Goal: Task Accomplishment & Management: Manage account settings

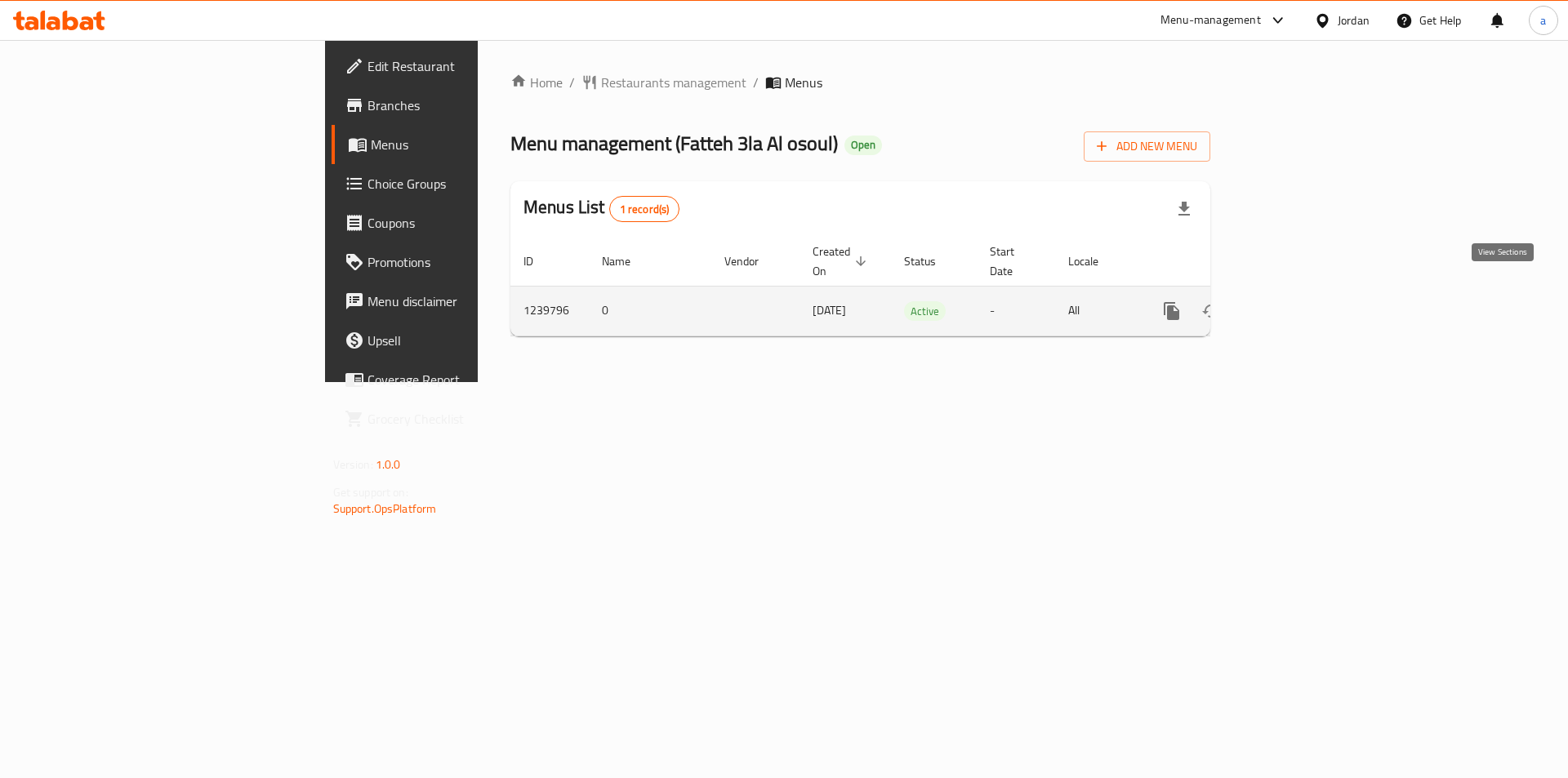
click at [1299, 301] on icon "enhanced table" at bounding box center [1289, 310] width 20 height 20
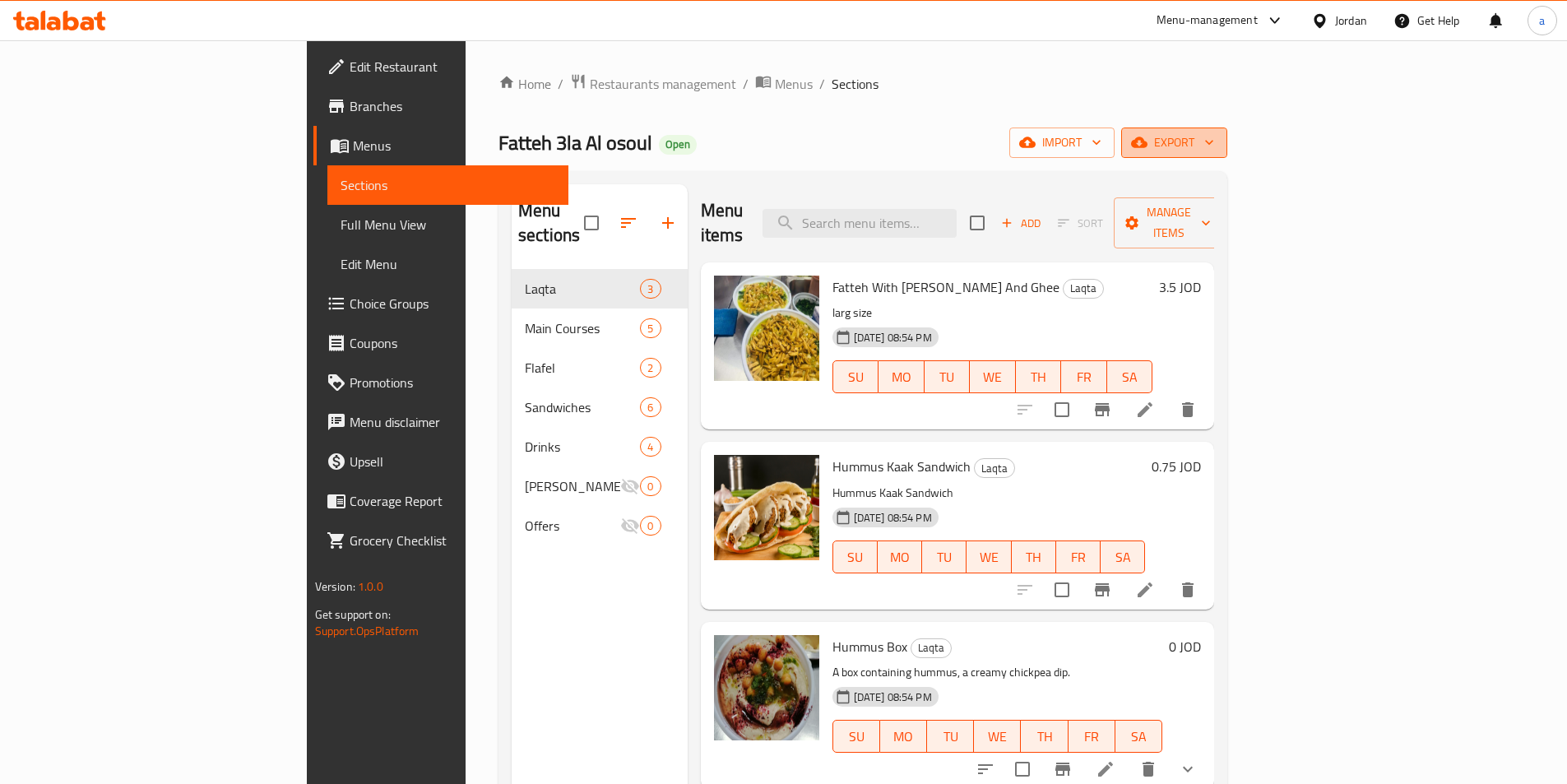
click at [1214, 135] on span "export" at bounding box center [1174, 143] width 80 height 21
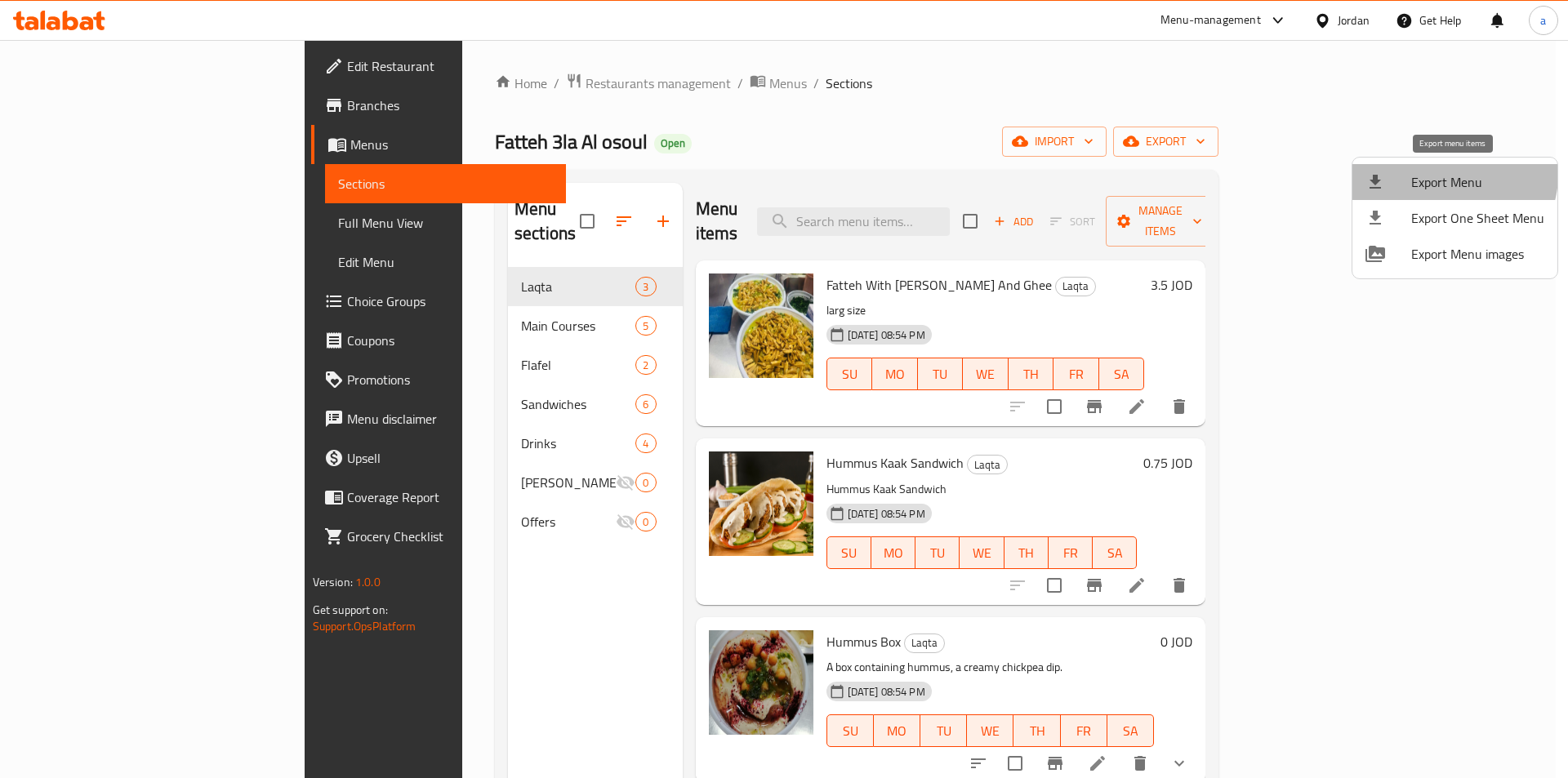
click at [1451, 174] on span "Export Menu" at bounding box center [1477, 181] width 133 height 20
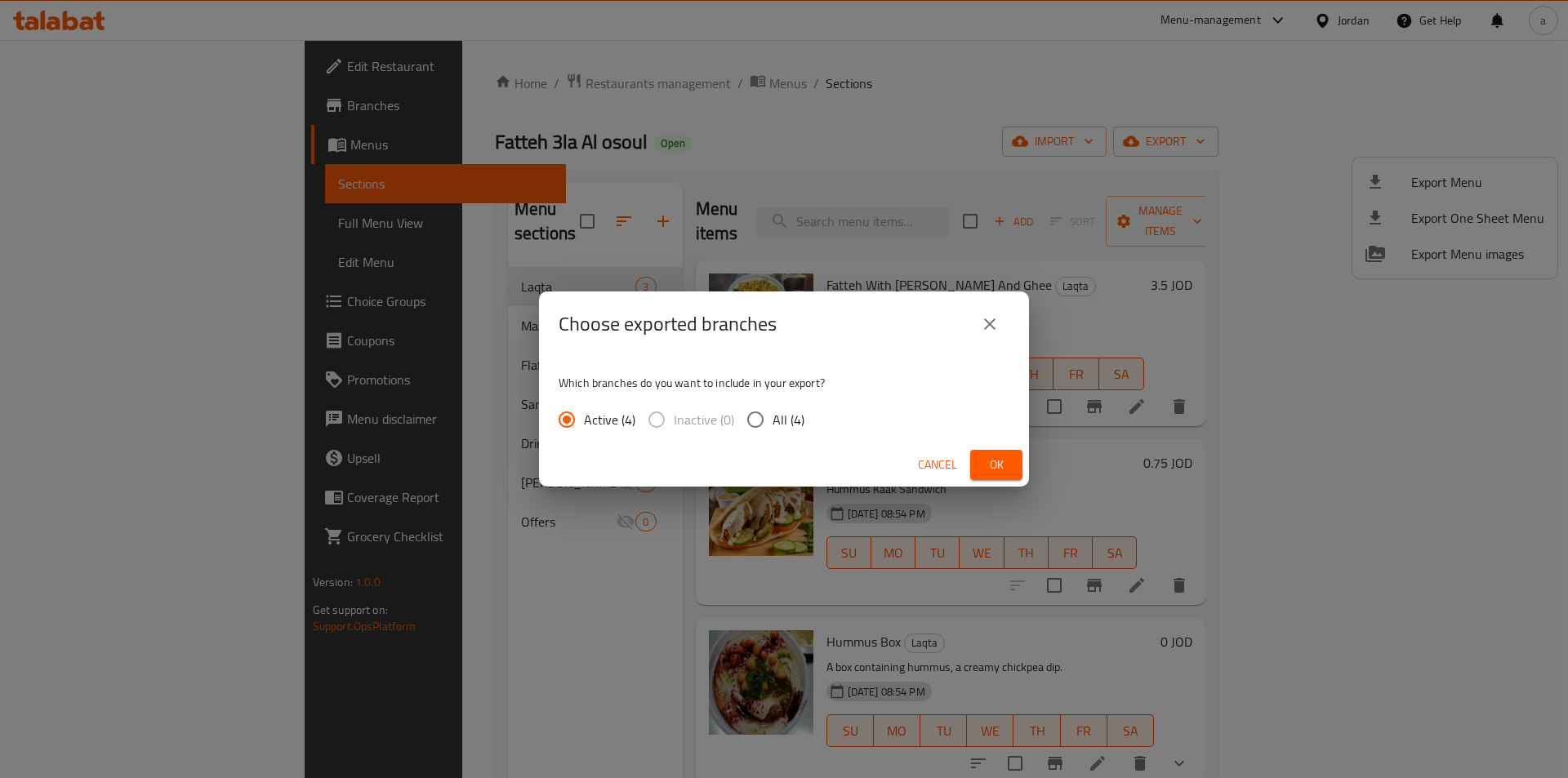
click at [770, 425] on input "All (4)" at bounding box center [755, 420] width 34 height 34
radio input "true"
click at [996, 453] on button "Ok" at bounding box center [996, 464] width 52 height 30
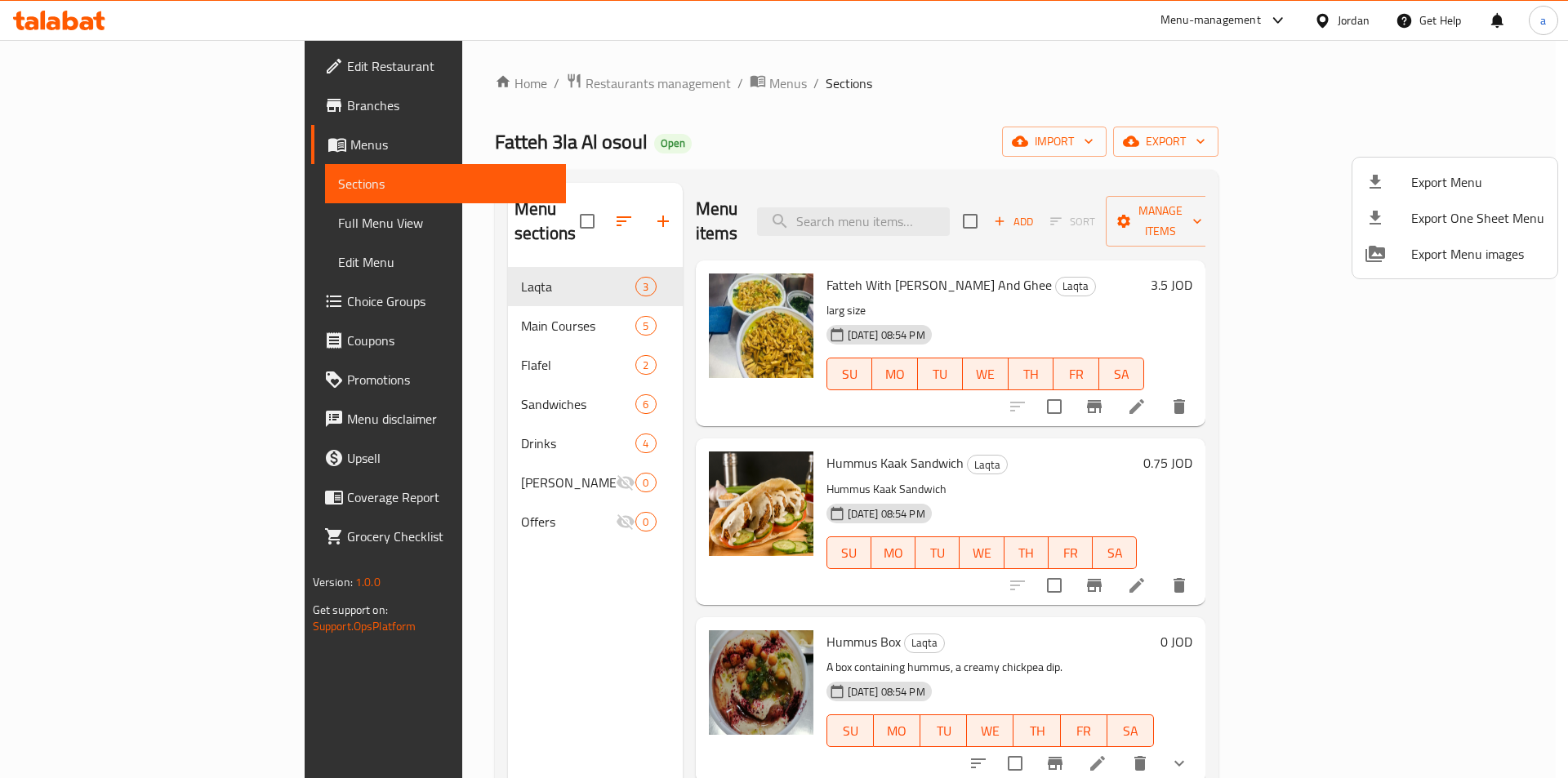
click at [405, 312] on div at bounding box center [784, 389] width 1568 height 778
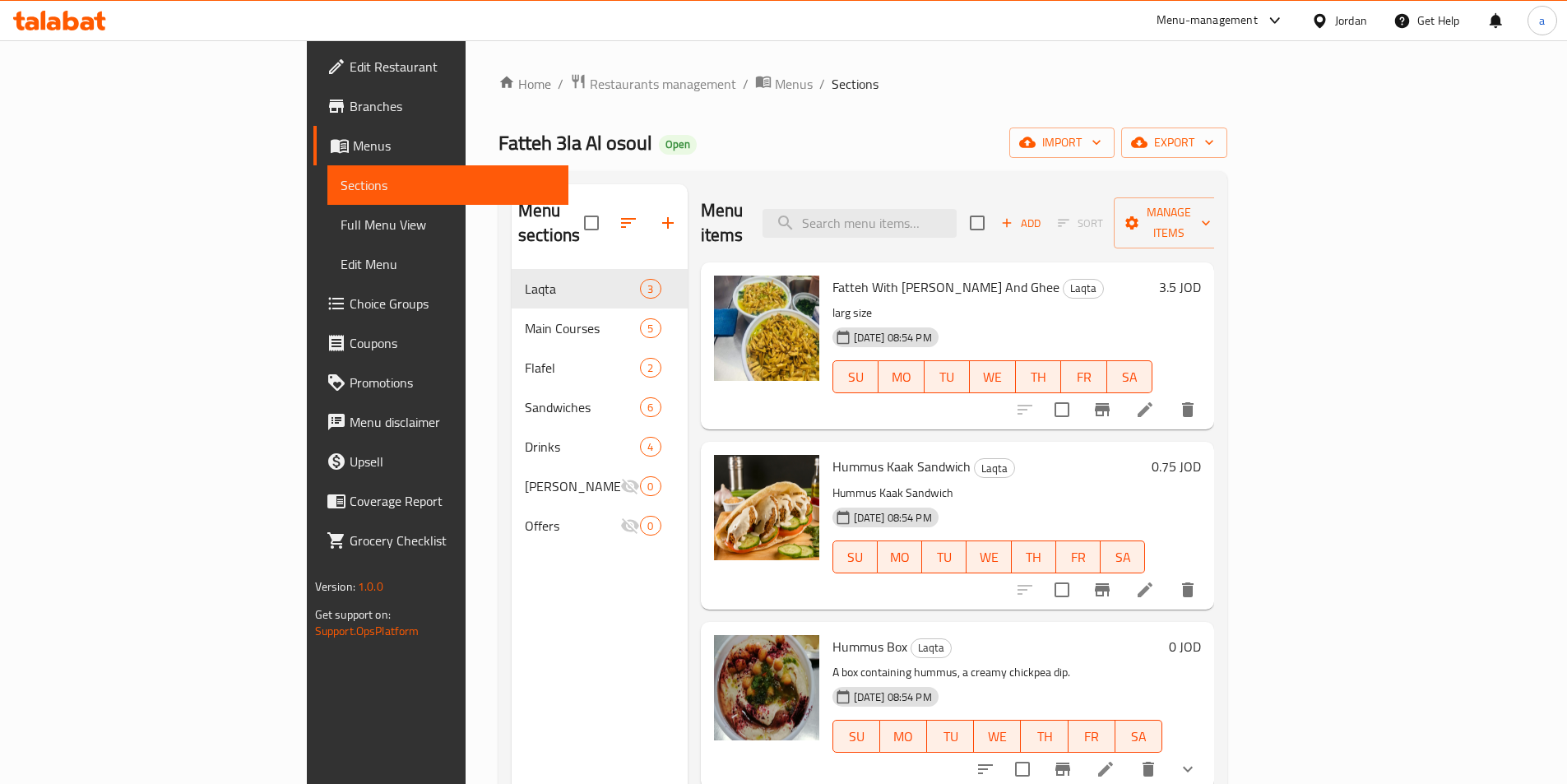
click at [512, 314] on div "Main Courses 5" at bounding box center [600, 328] width 176 height 40
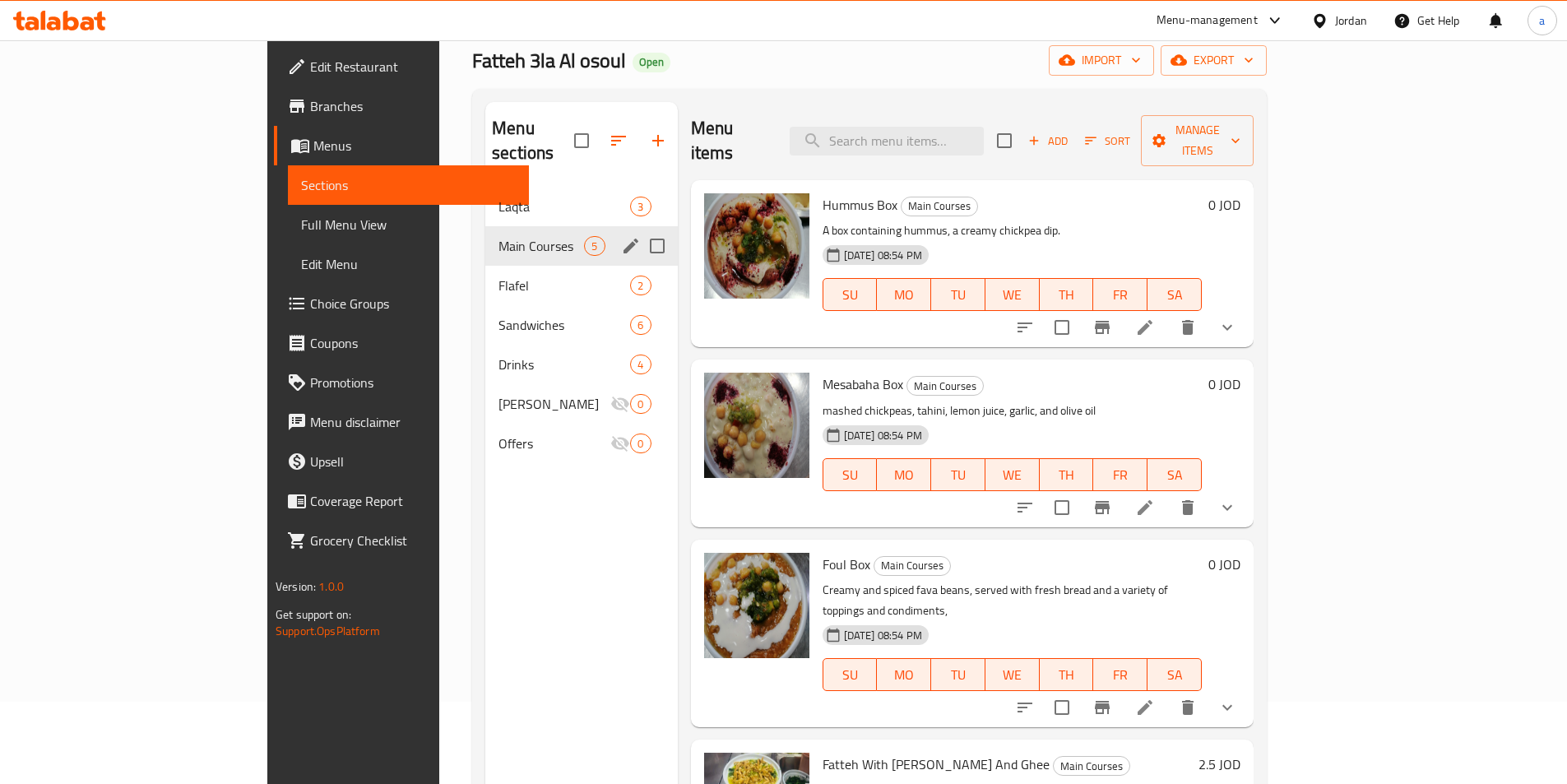
scroll to position [65, 0]
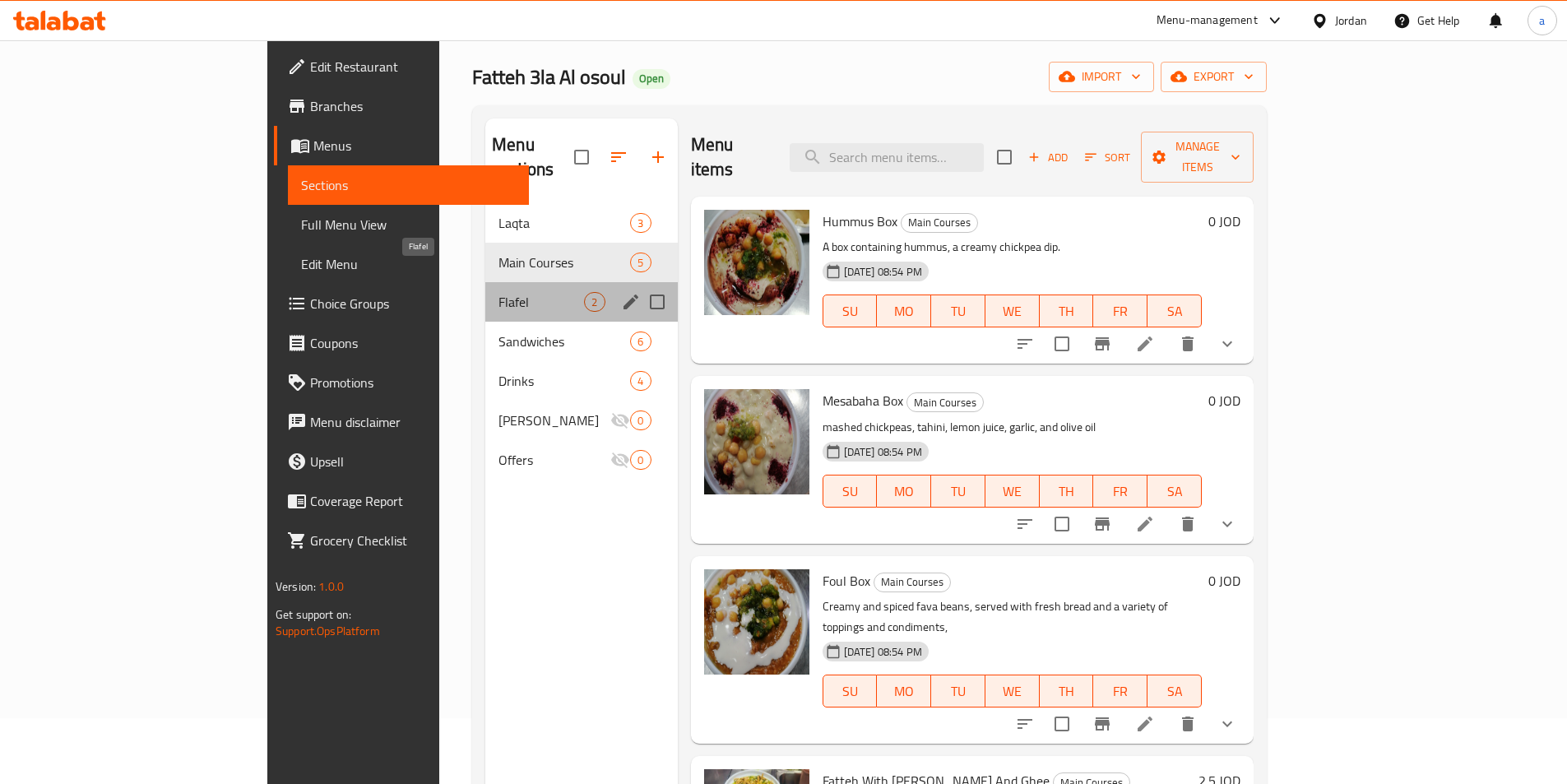
click at [498, 292] on span "Flafel" at bounding box center [540, 302] width 85 height 20
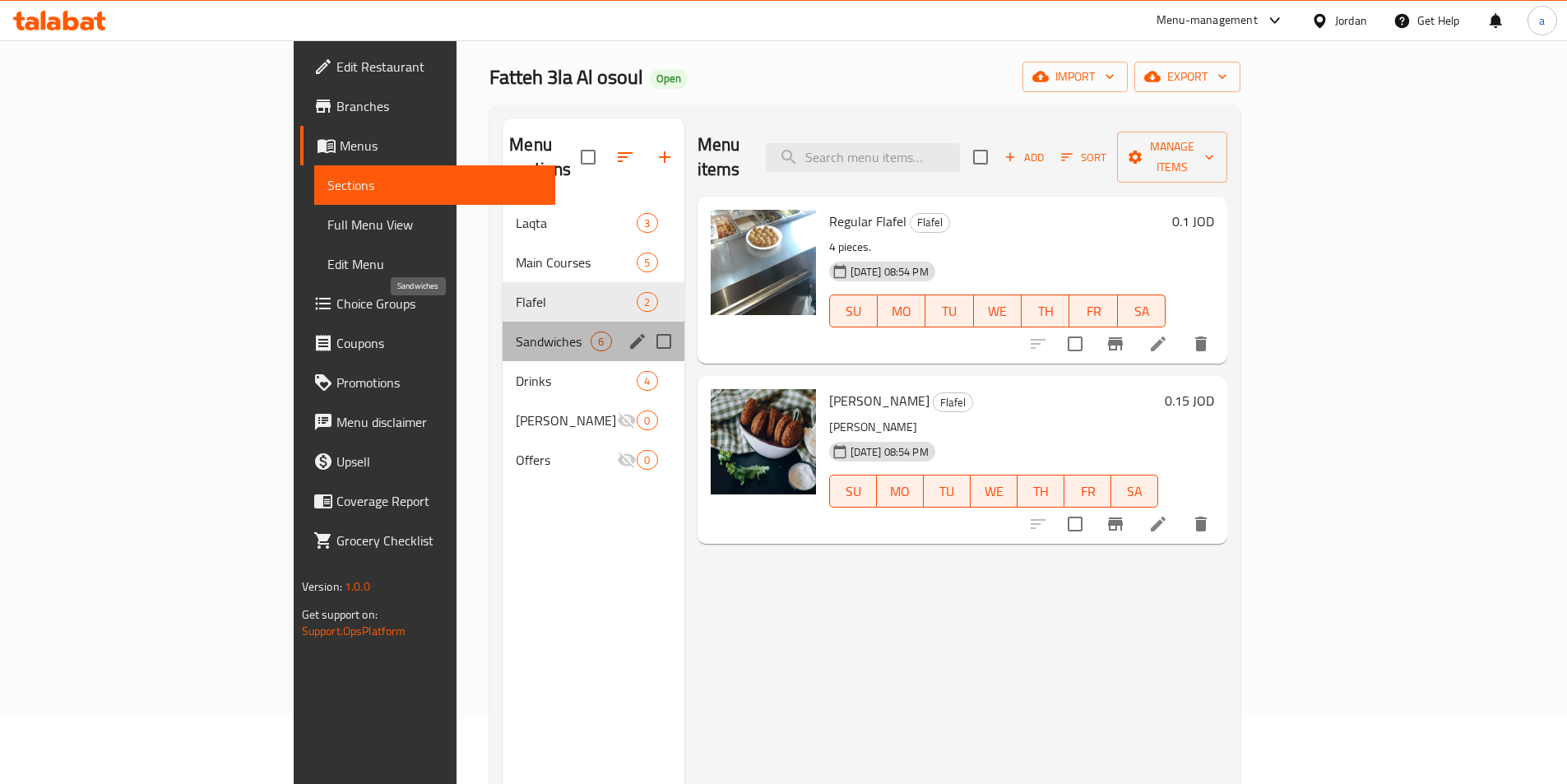
click at [515, 332] on span "Sandwiches" at bounding box center [553, 341] width 75 height 20
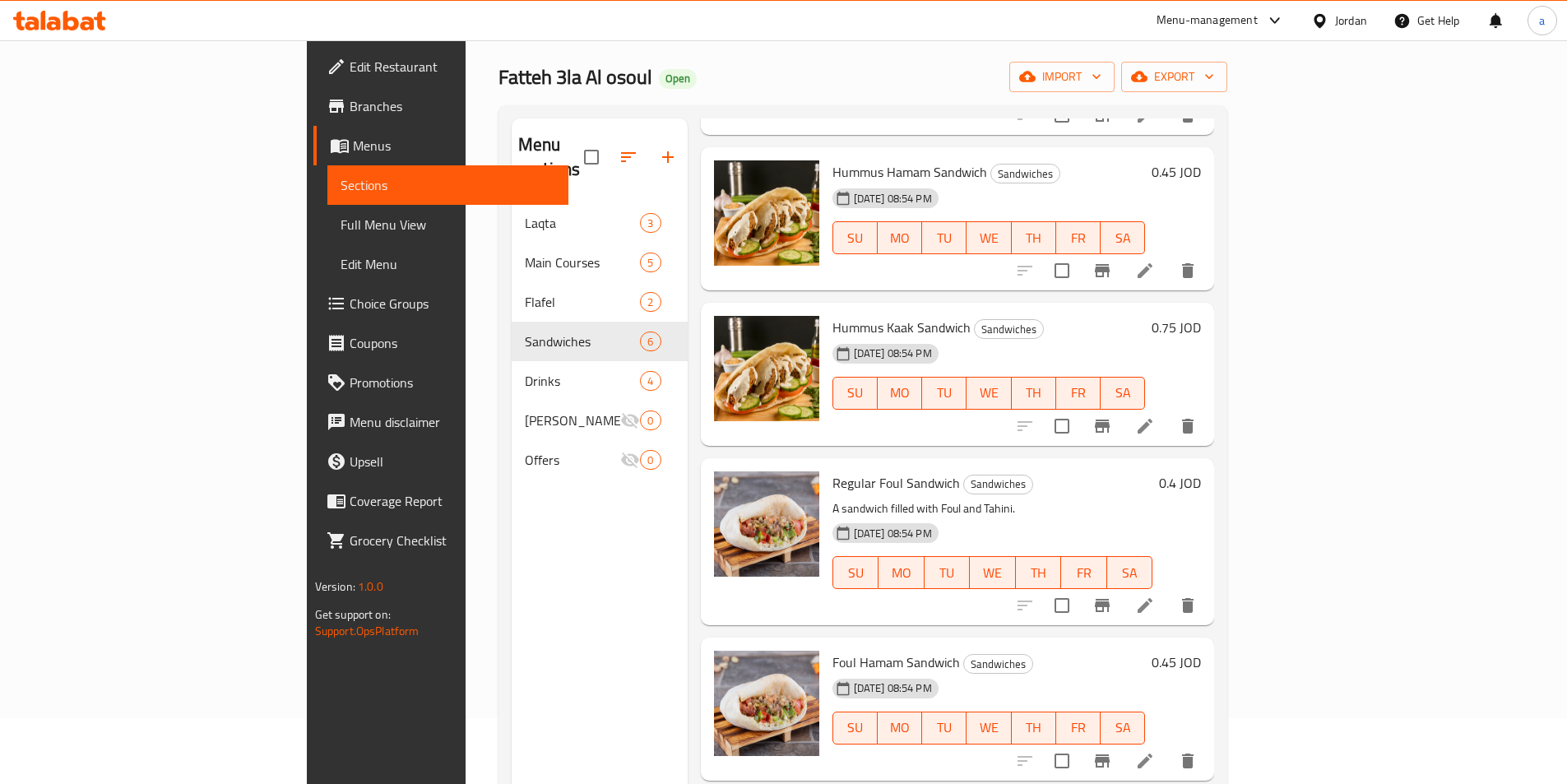
scroll to position [212, 0]
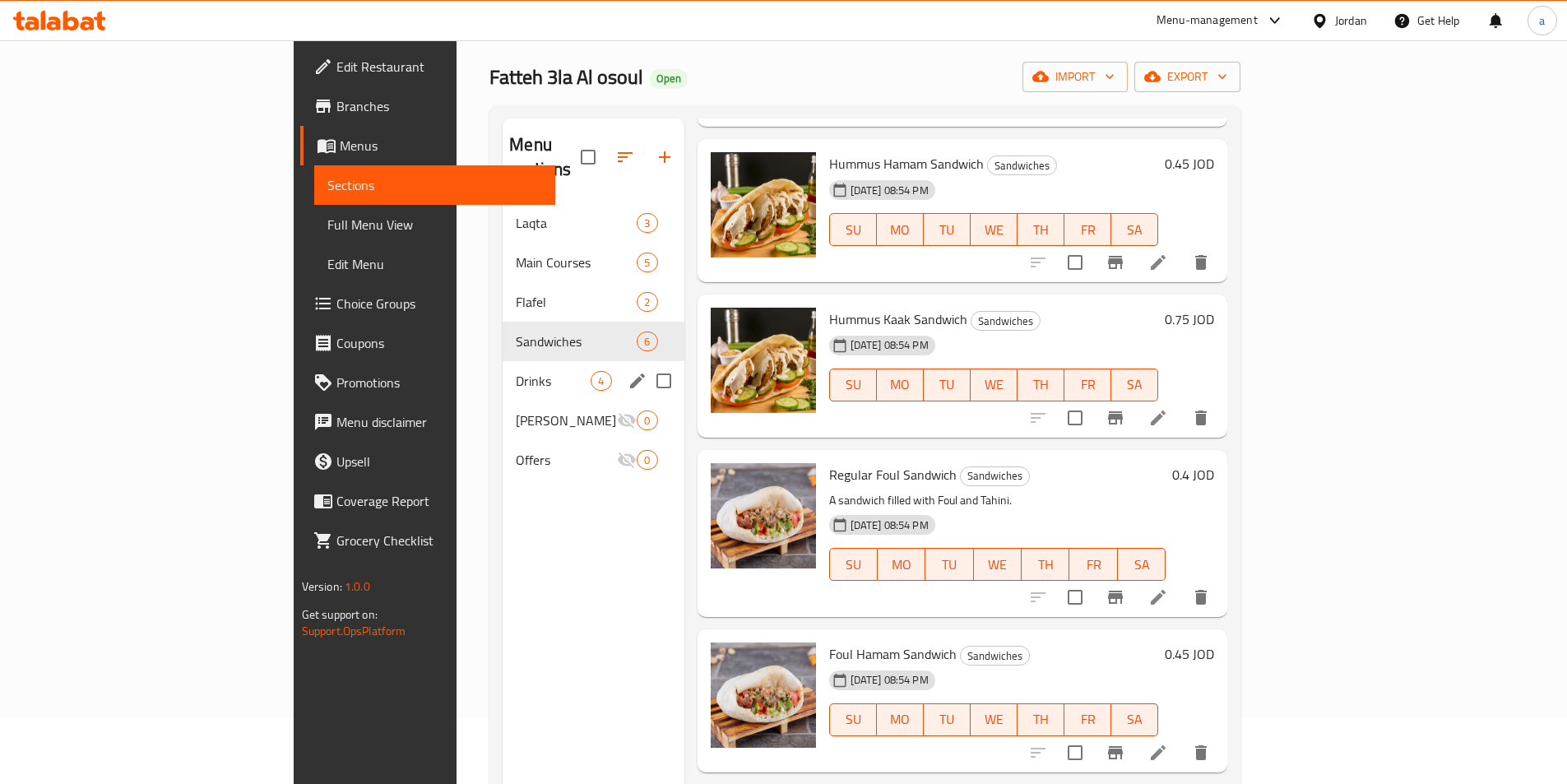
click at [503, 370] on div "Drinks 4" at bounding box center [593, 381] width 181 height 40
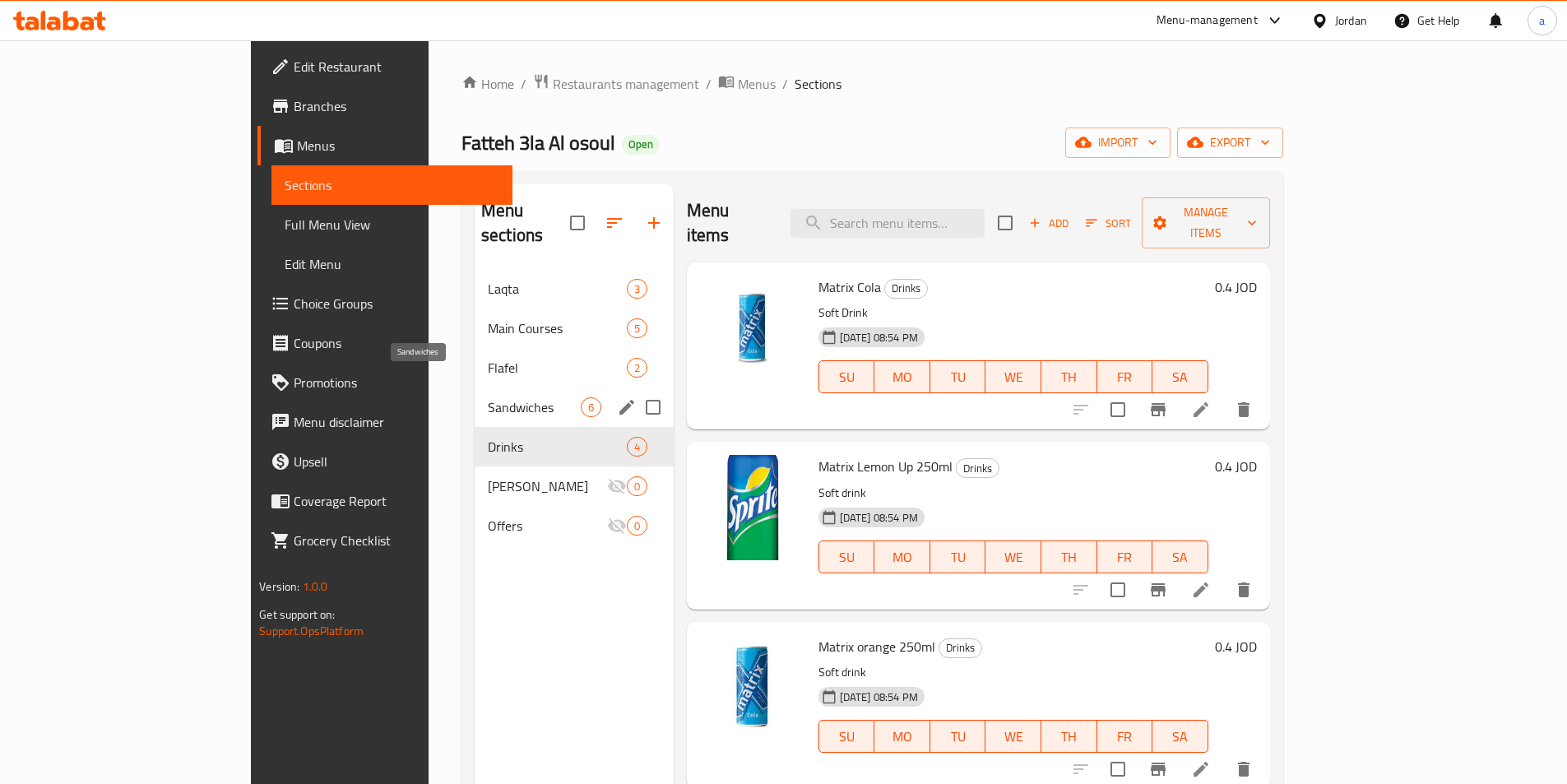
click at [488, 397] on span "Sandwiches" at bounding box center [534, 407] width 93 height 20
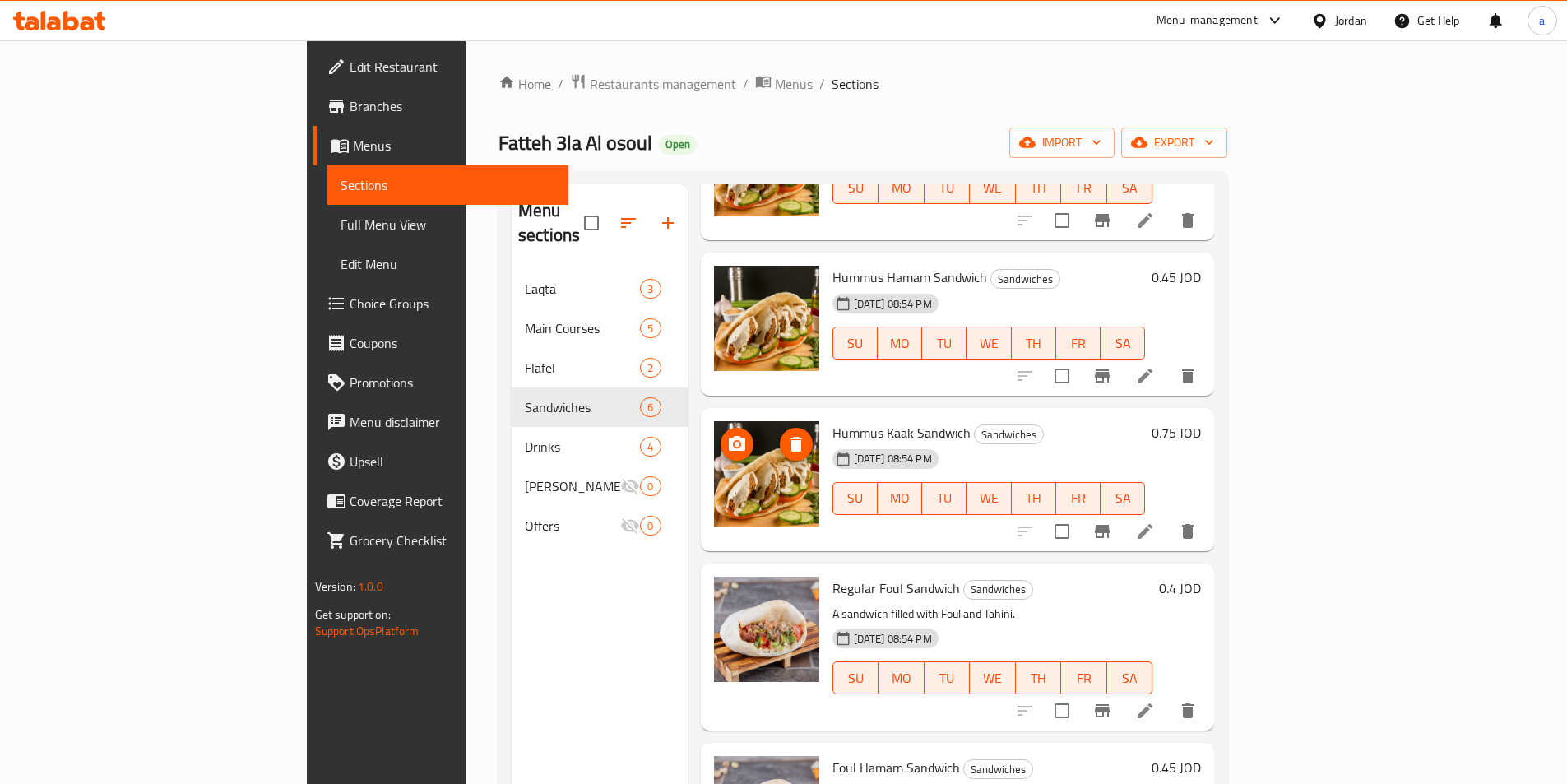
scroll to position [212, 0]
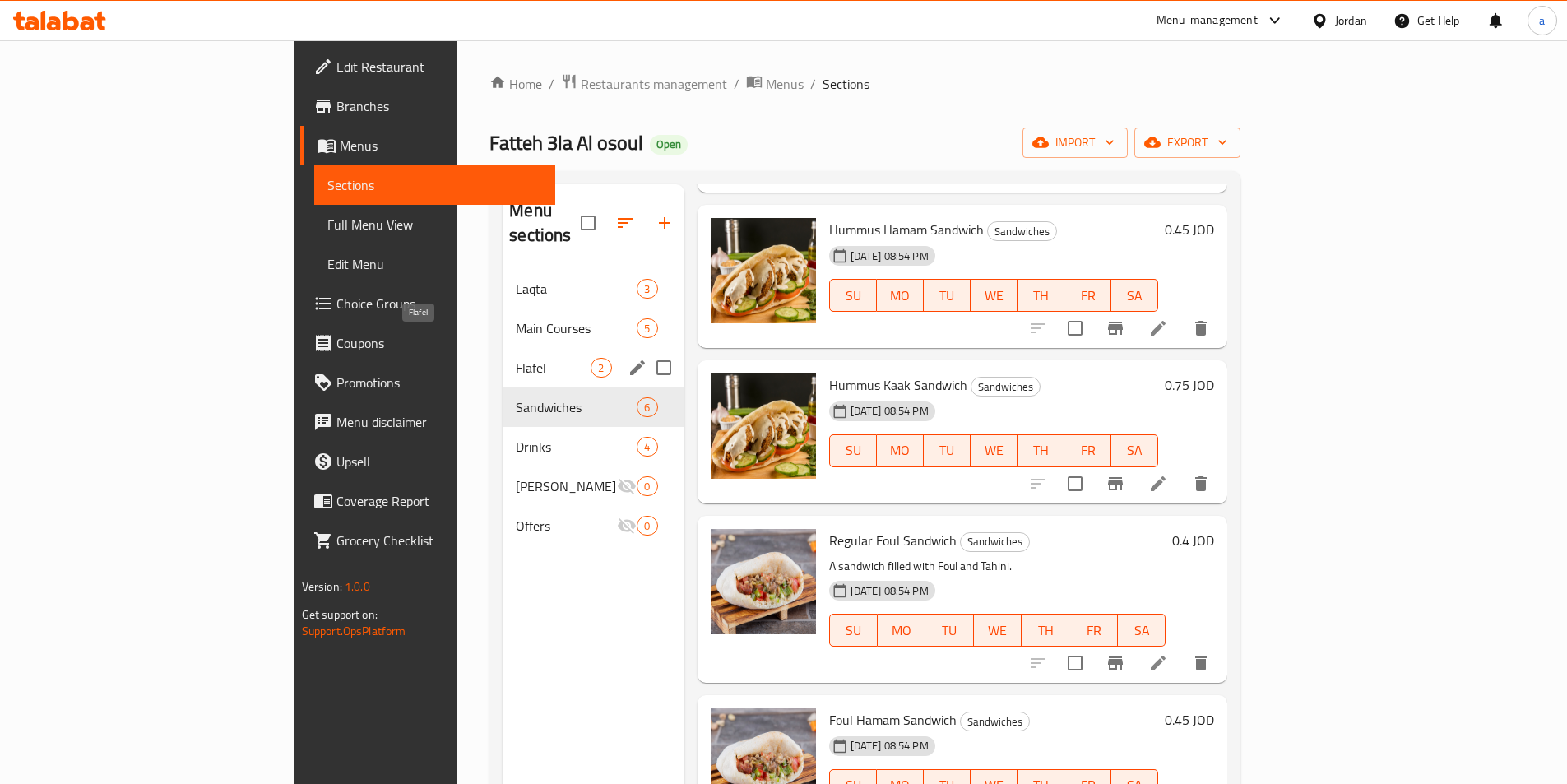
click at [515, 358] on span "Flafel" at bounding box center [553, 367] width 75 height 20
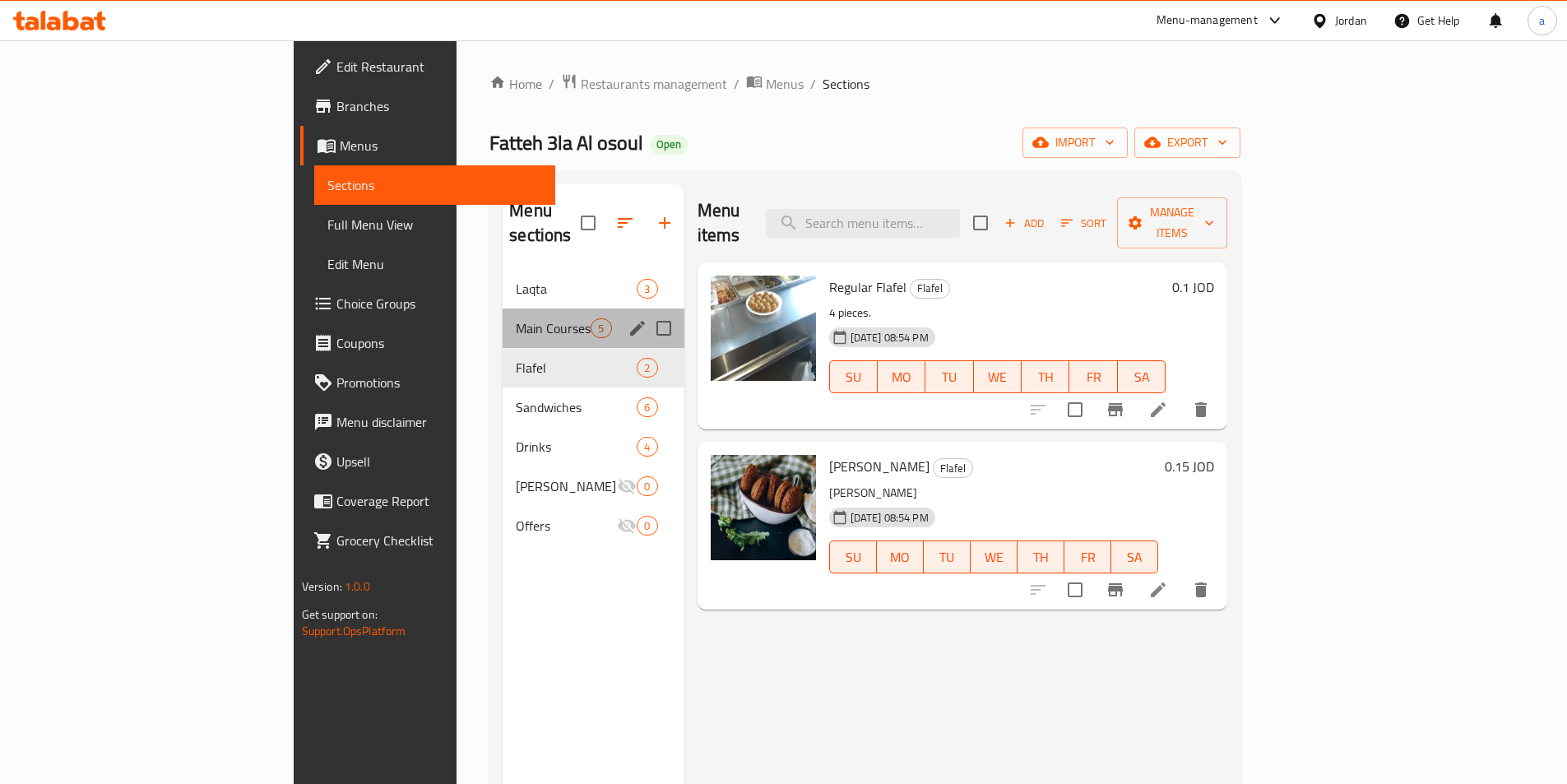
click at [503, 316] on div "Main Courses 5" at bounding box center [593, 328] width 181 height 40
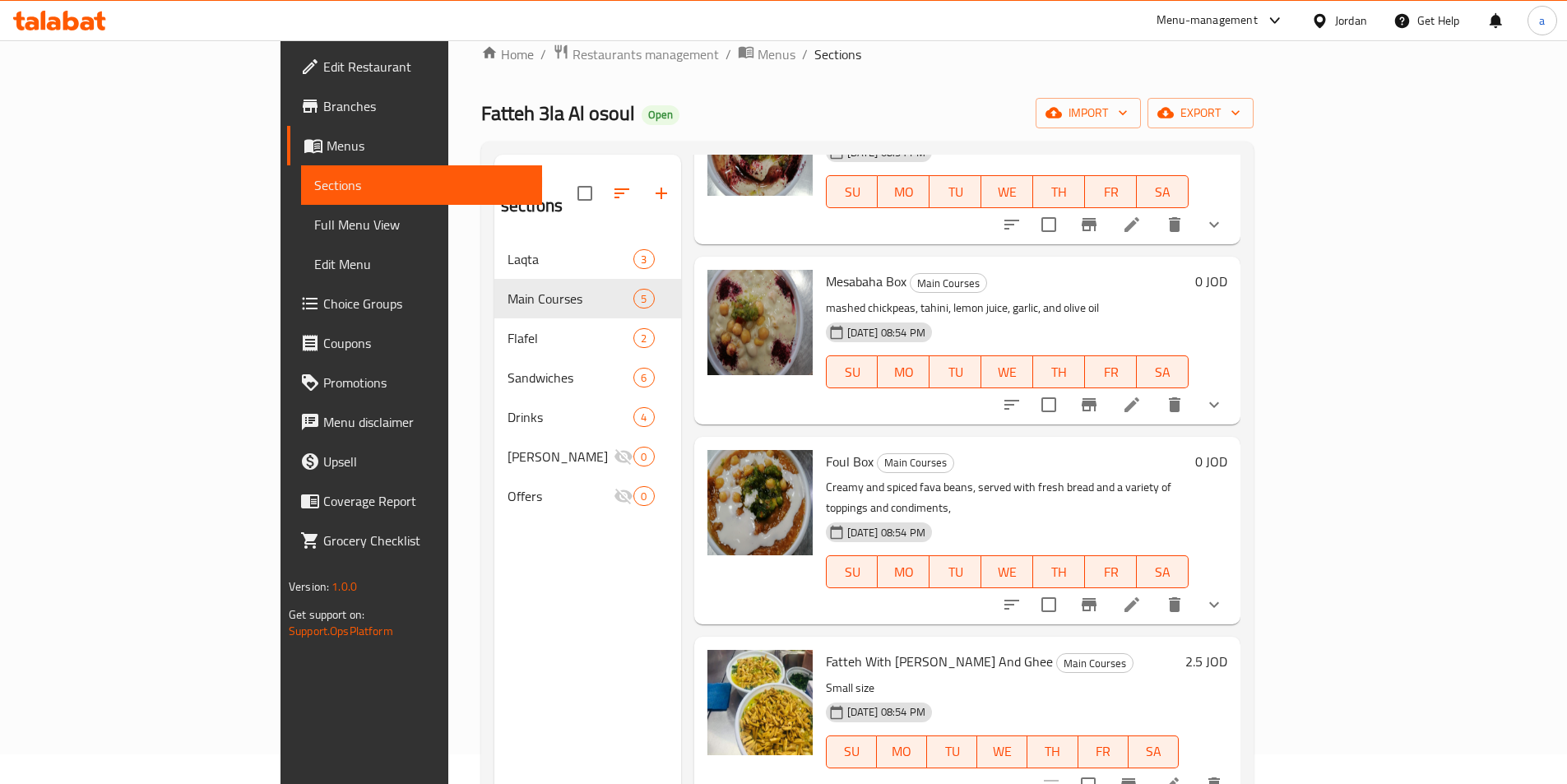
scroll to position [82, 0]
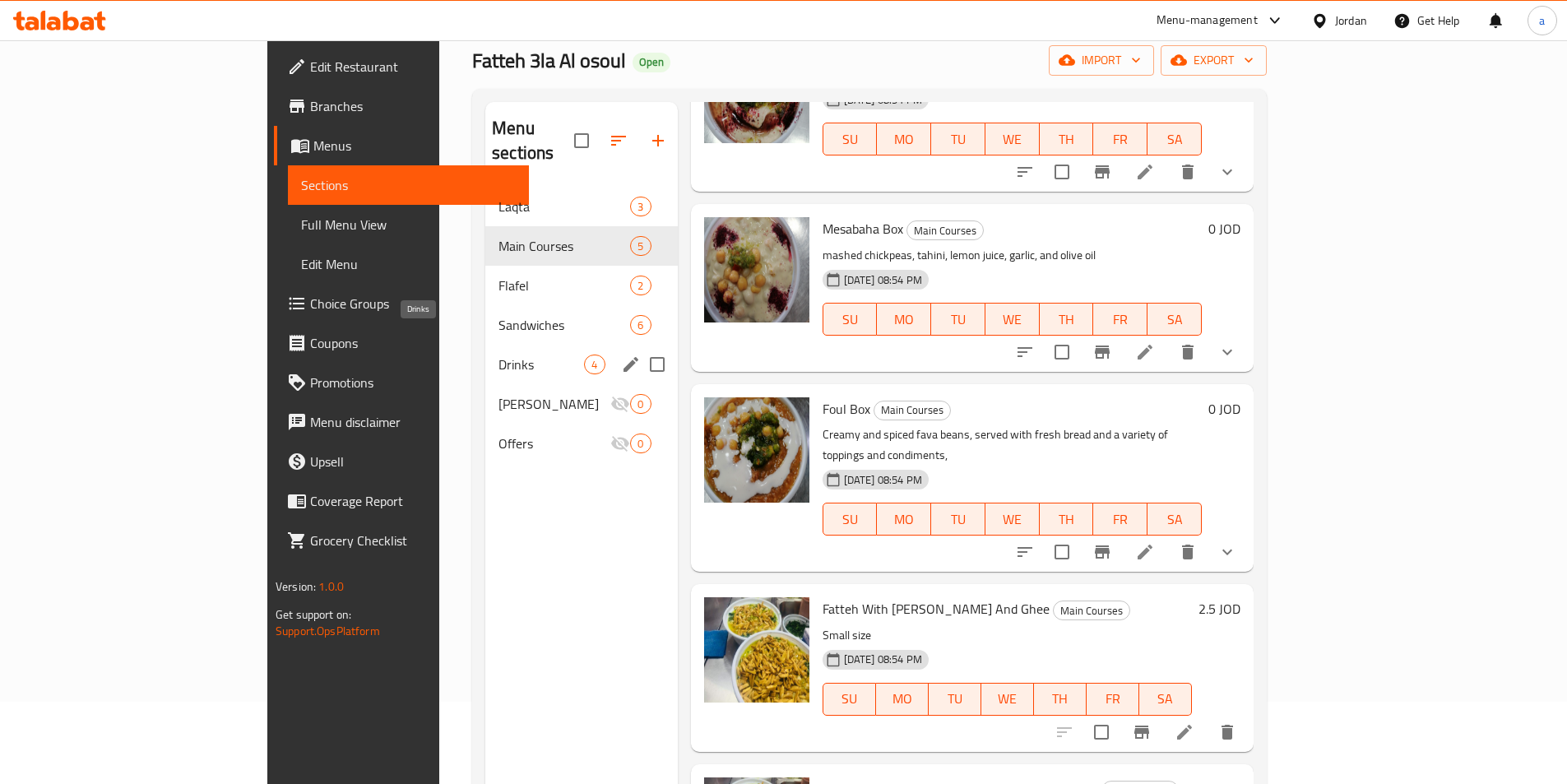
click at [498, 354] on span "Drinks" at bounding box center [540, 364] width 85 height 20
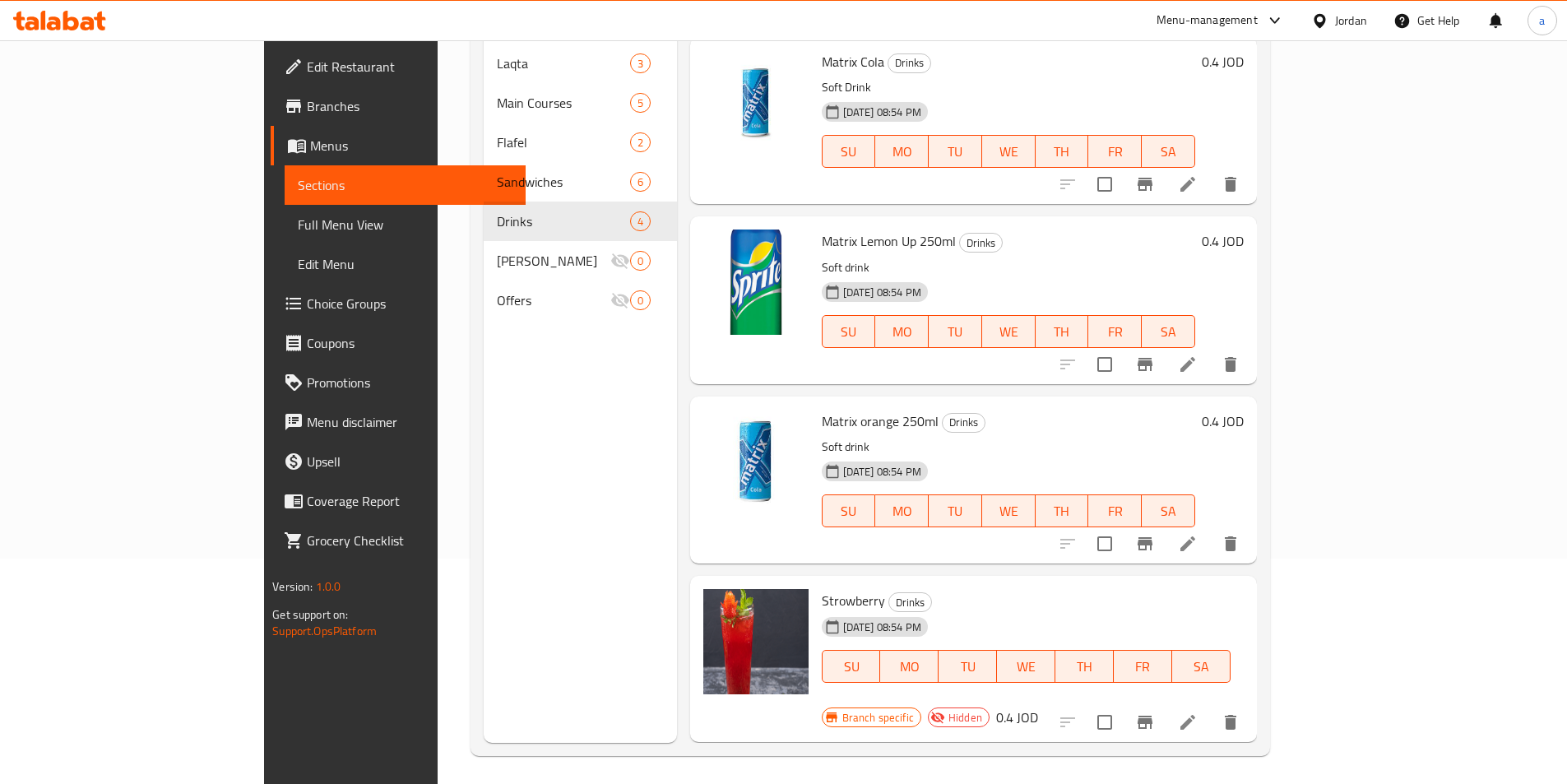
scroll to position [148, 0]
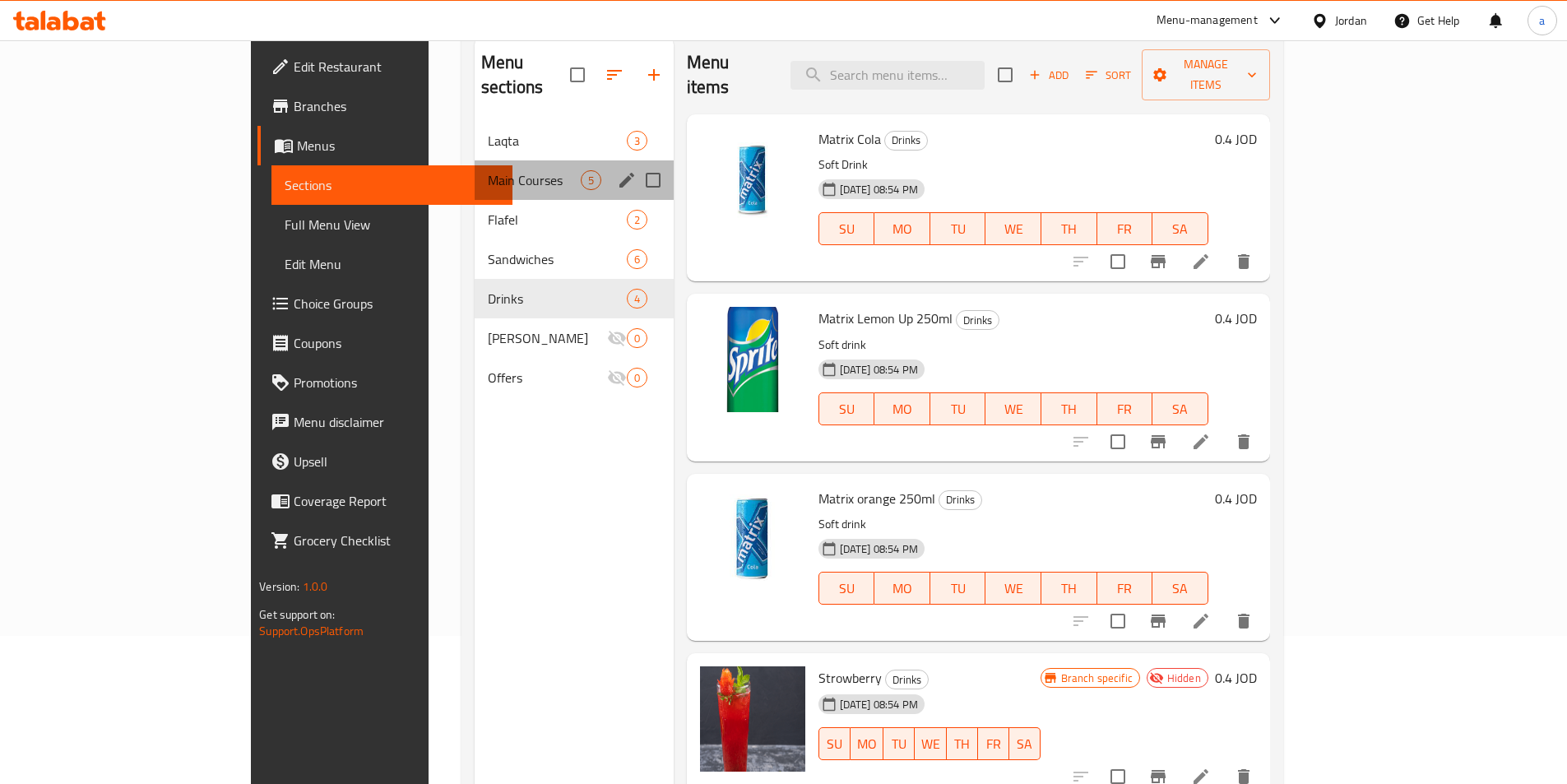
click at [497, 165] on div "Main Courses 5" at bounding box center [574, 180] width 199 height 40
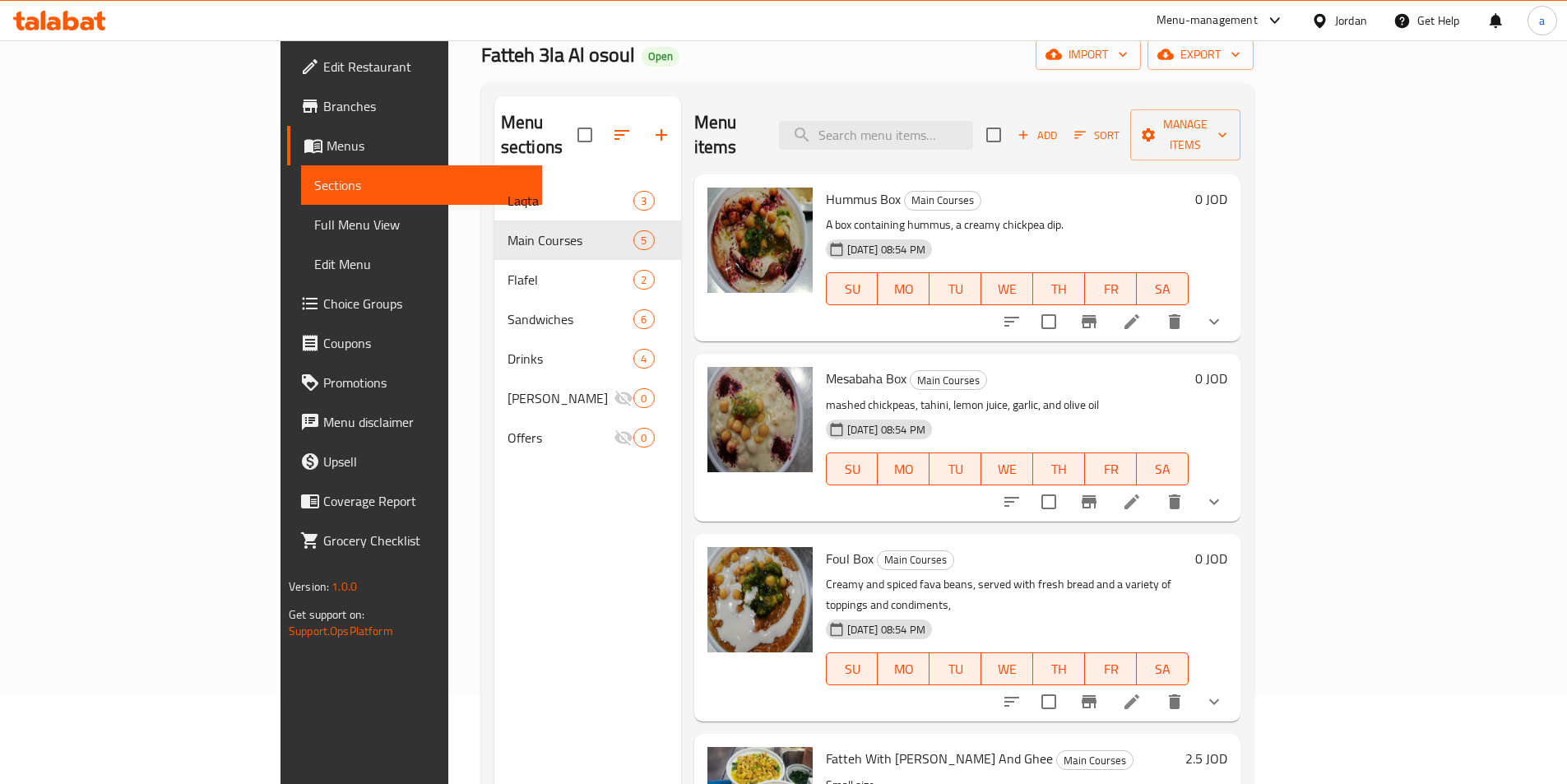
scroll to position [65, 0]
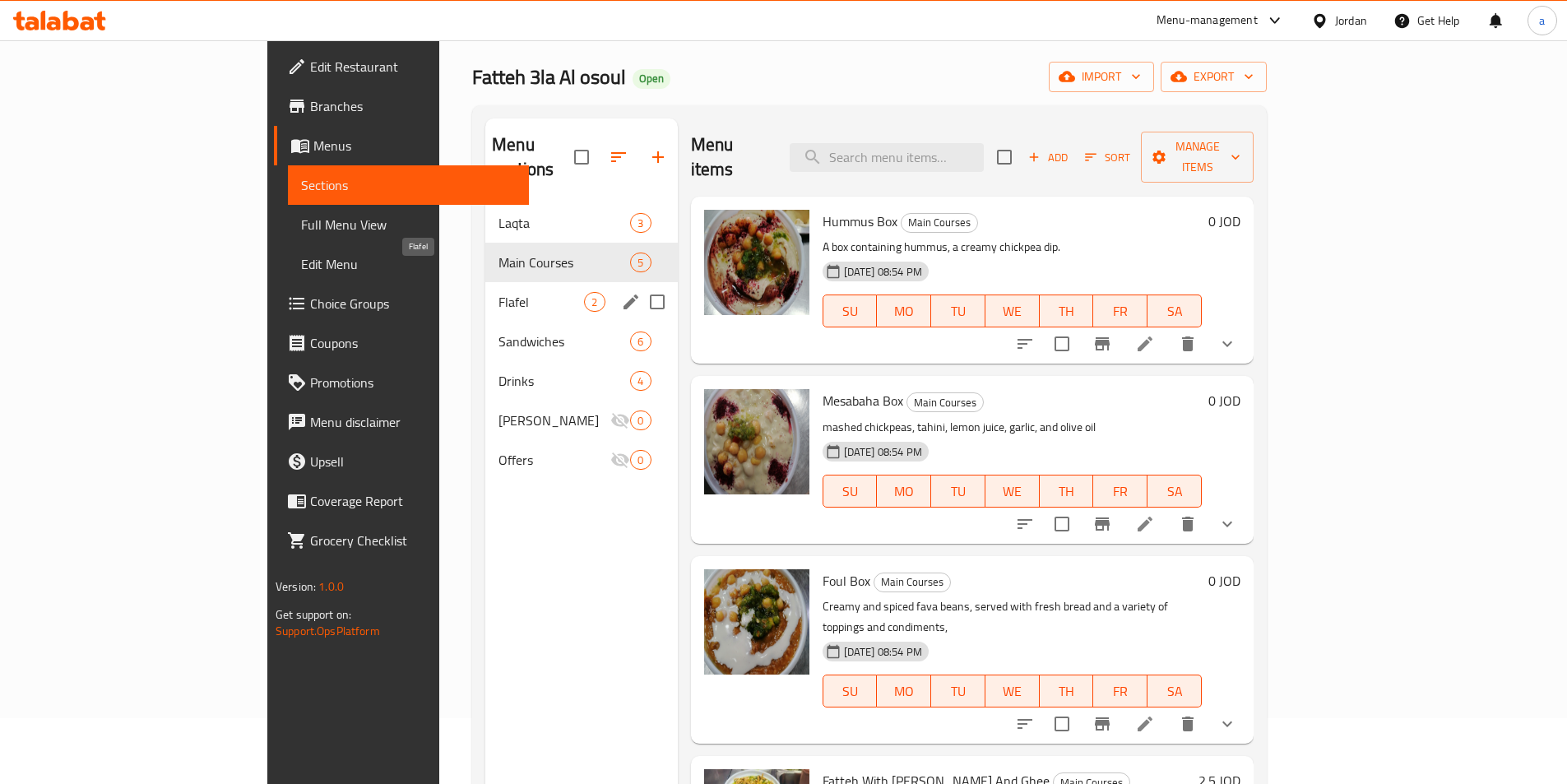
click at [498, 292] on span "Flafel" at bounding box center [540, 302] width 85 height 20
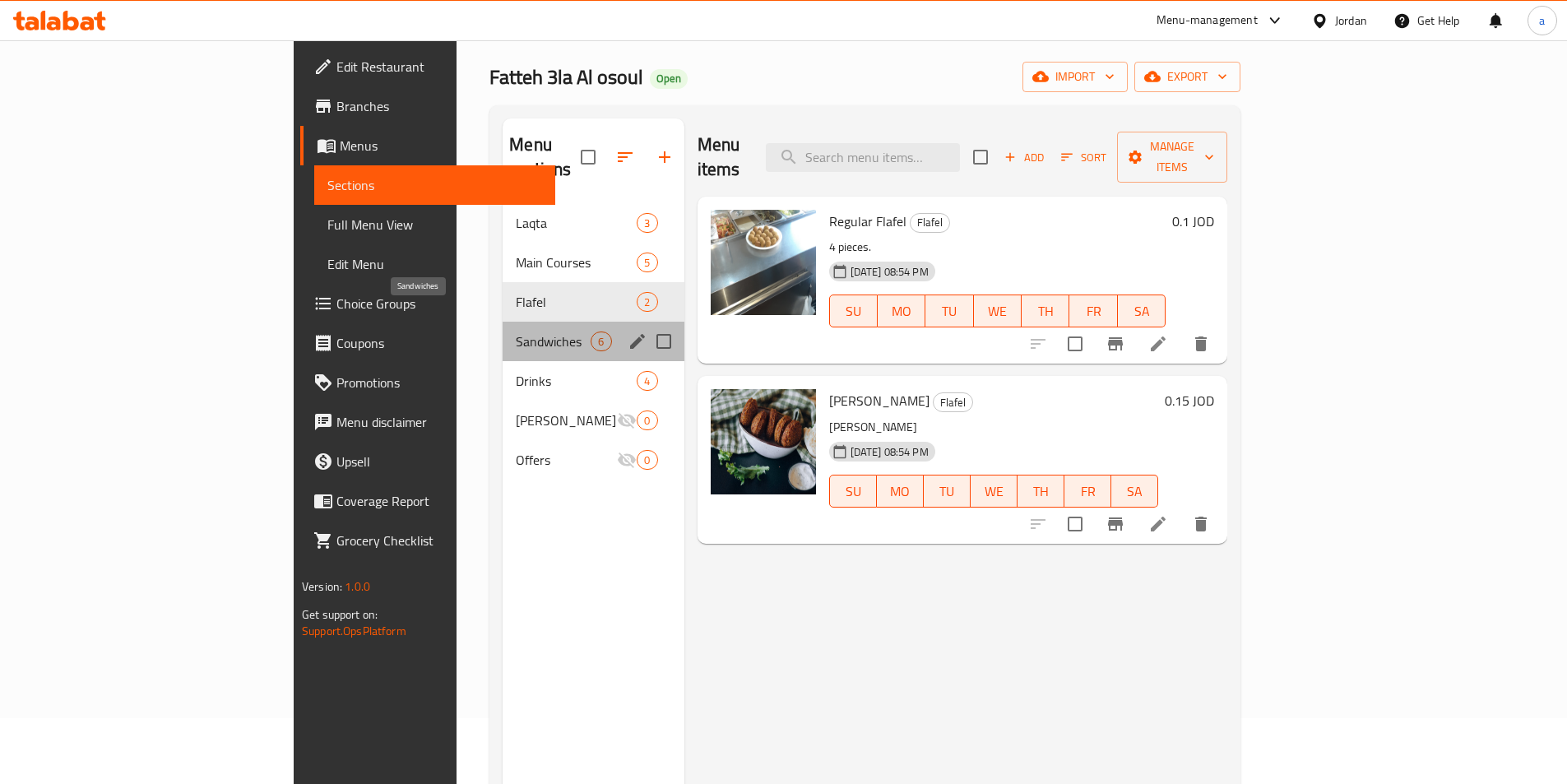
click at [515, 332] on span "Sandwiches" at bounding box center [553, 341] width 75 height 20
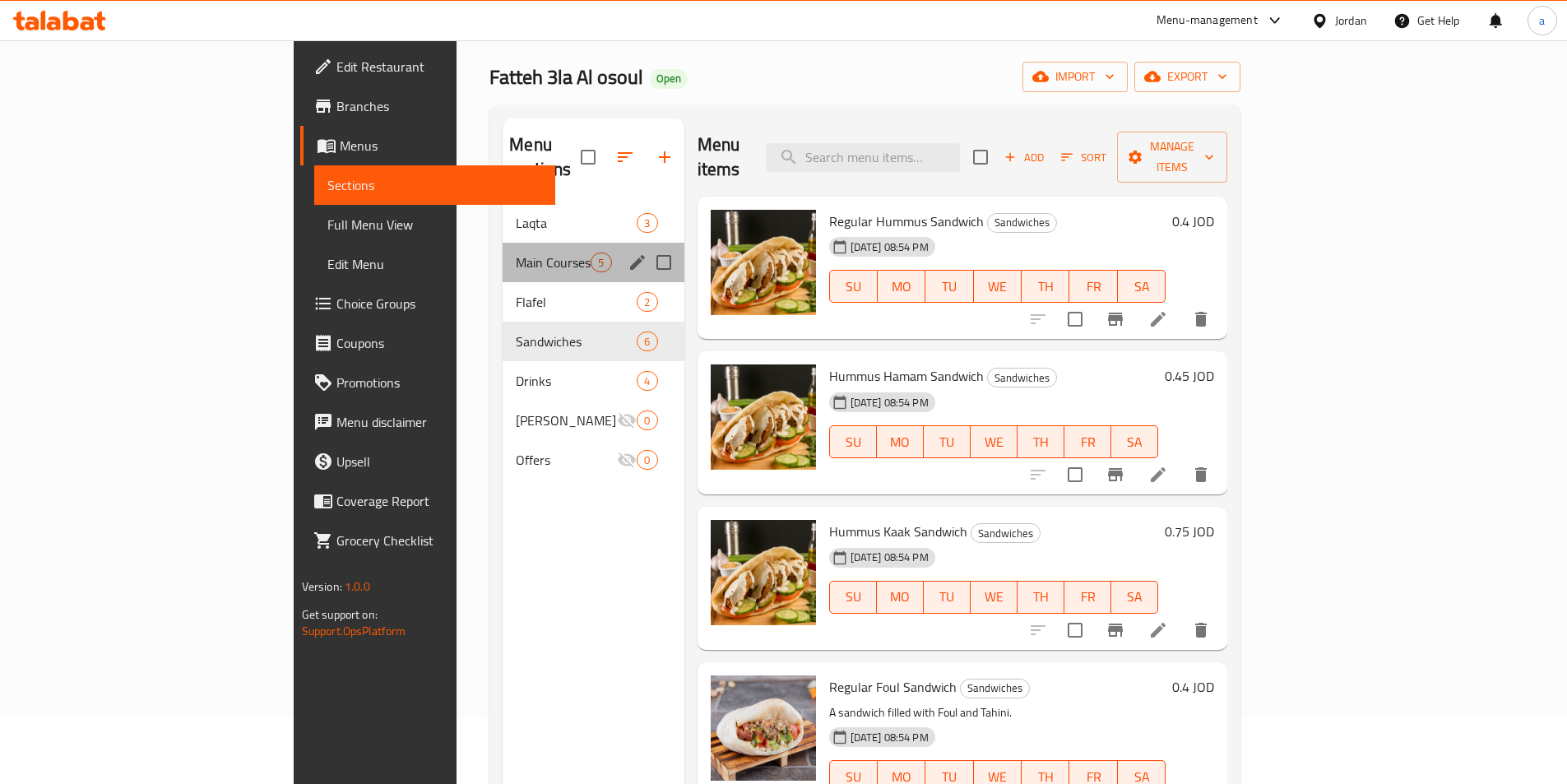
click at [503, 256] on div "Main Courses 5" at bounding box center [593, 263] width 181 height 40
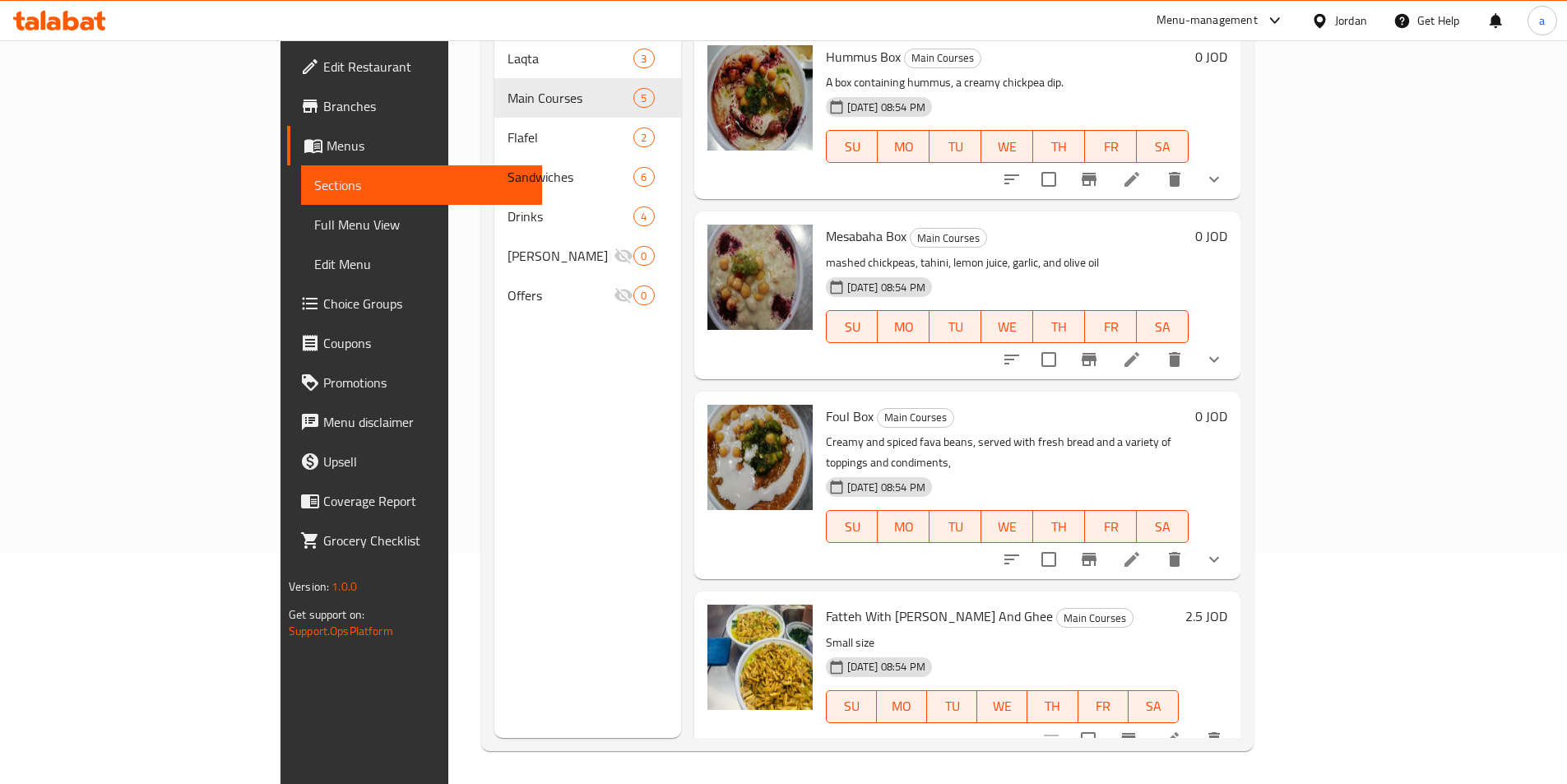
click at [323, 102] on span "Branches" at bounding box center [426, 106] width 206 height 20
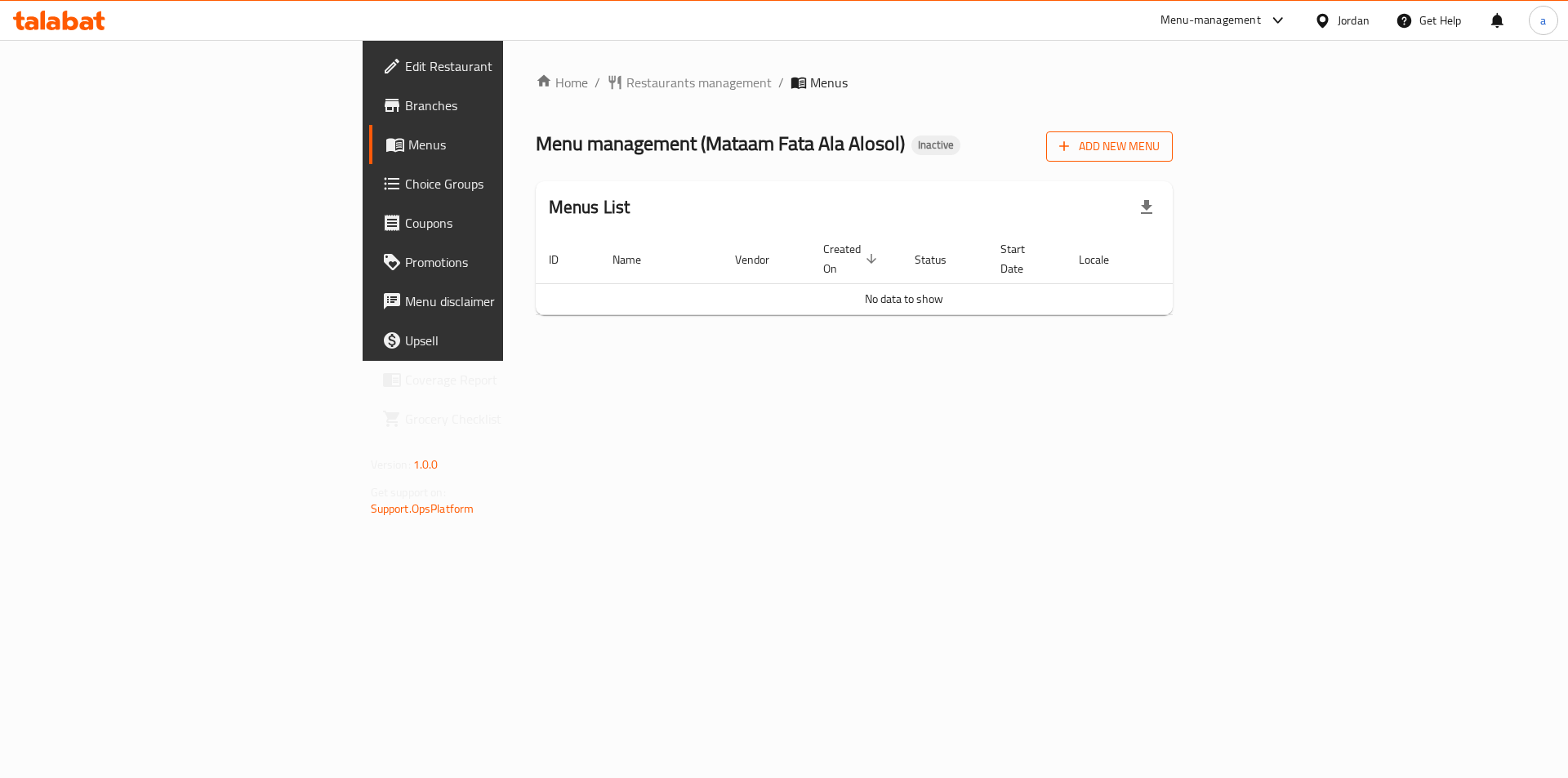
click at [1159, 141] on span "Add New Menu" at bounding box center [1109, 146] width 100 height 21
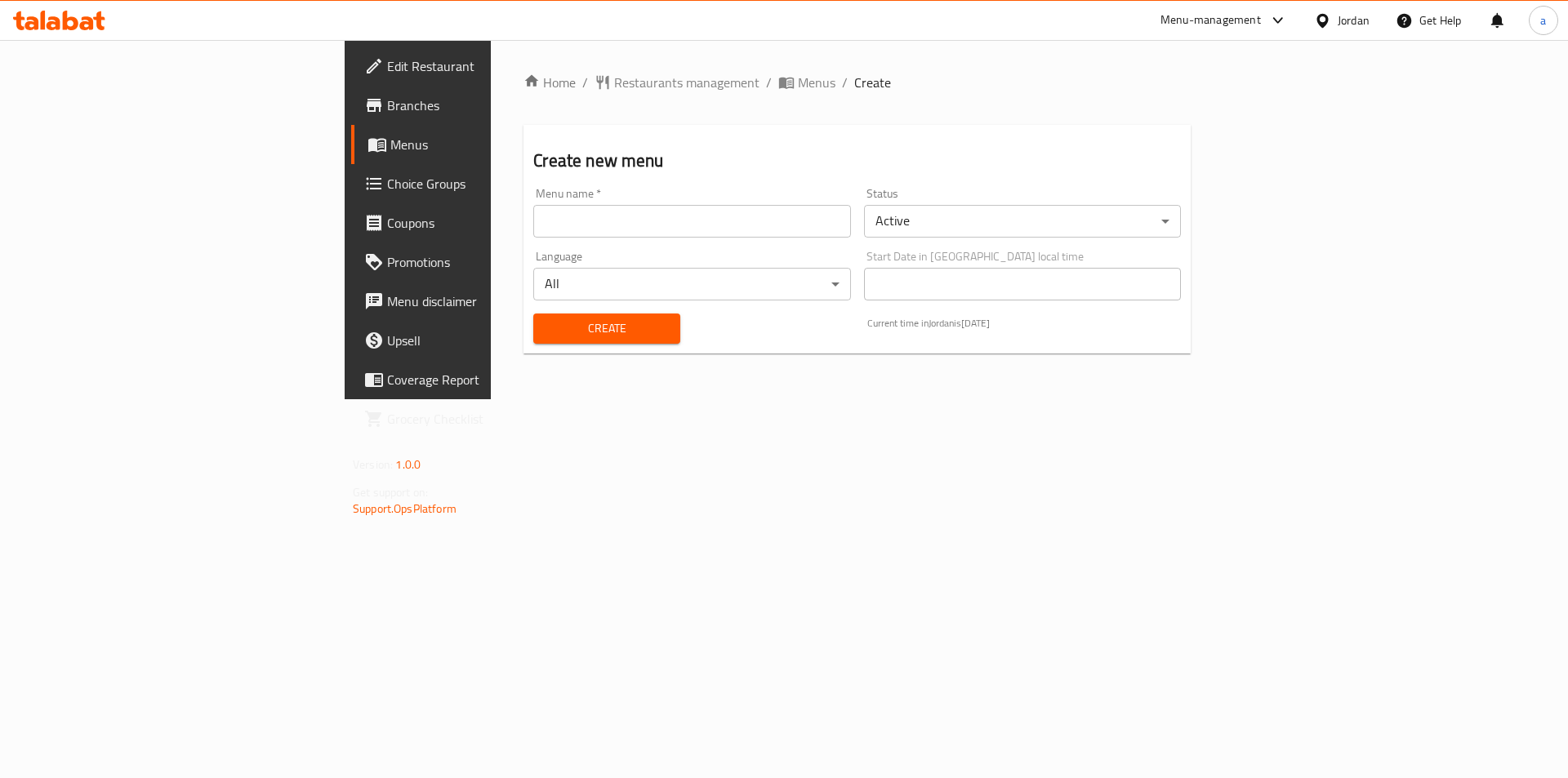
click at [606, 209] on input "text" at bounding box center [691, 221] width 317 height 32
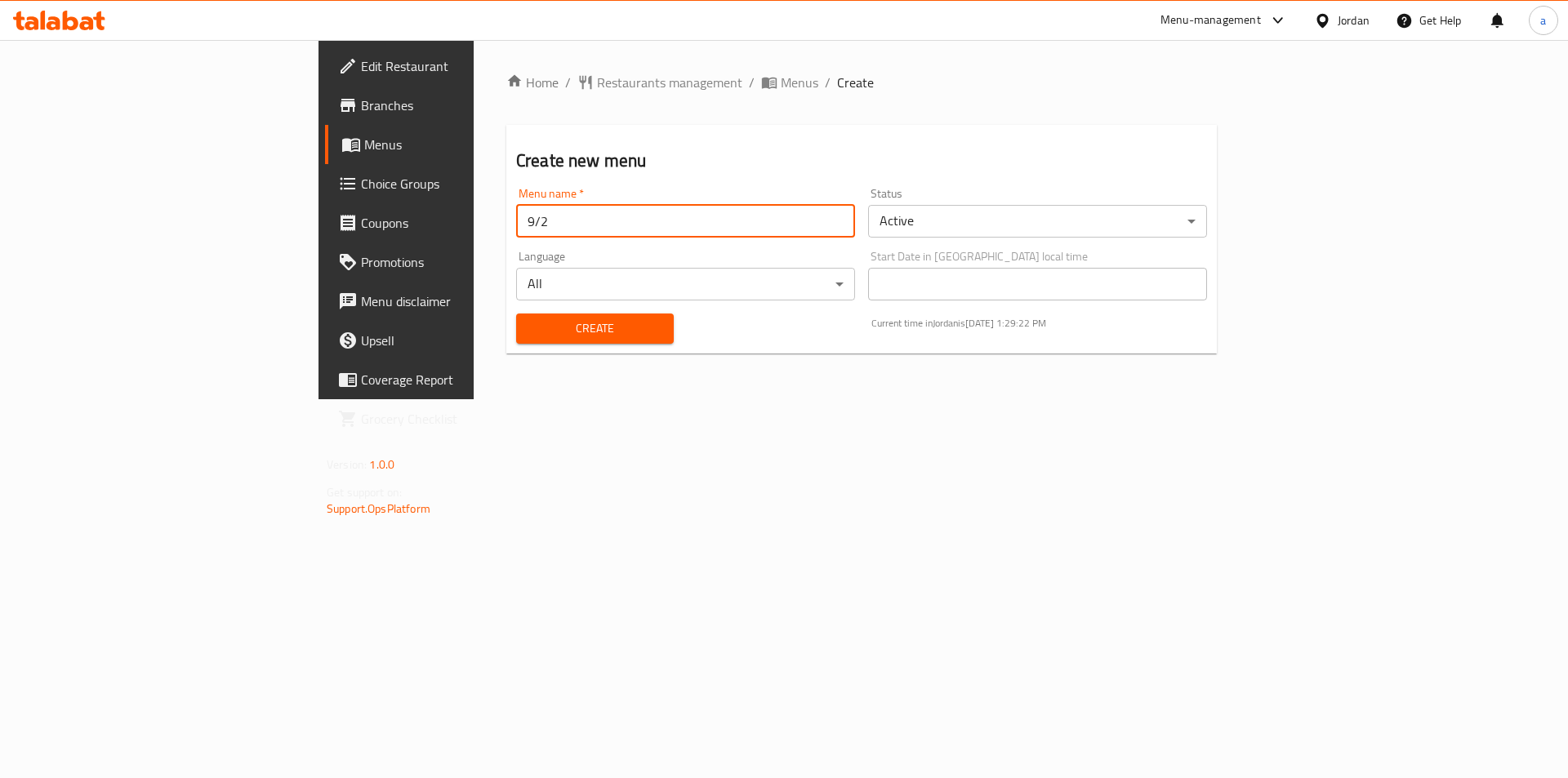
type input "9/2"
click at [565, 351] on div "Create" at bounding box center [595, 328] width 177 height 50
click at [574, 335] on span "Create" at bounding box center [595, 328] width 132 height 21
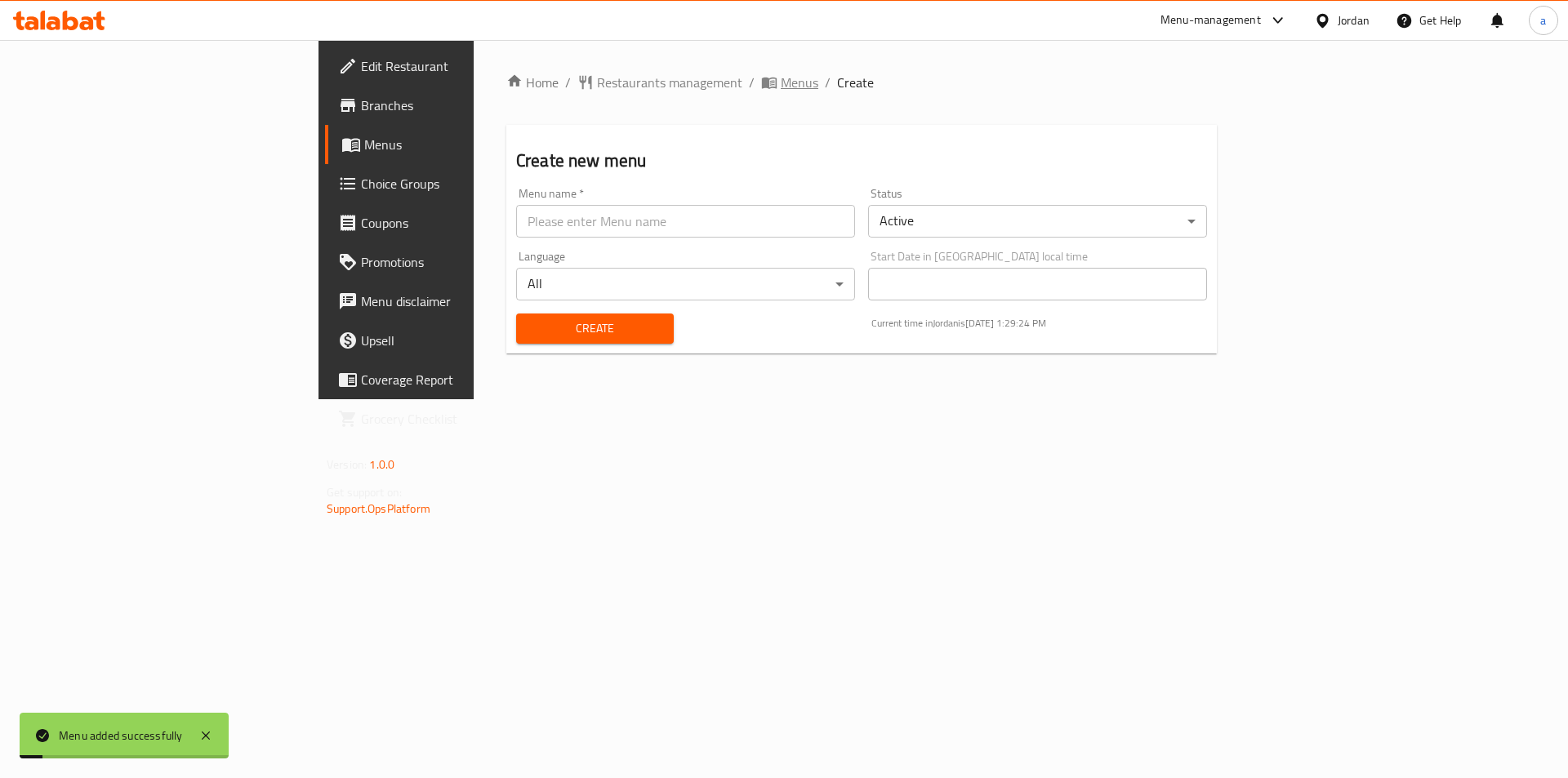
click at [781, 73] on span "Menus" at bounding box center [800, 82] width 38 height 20
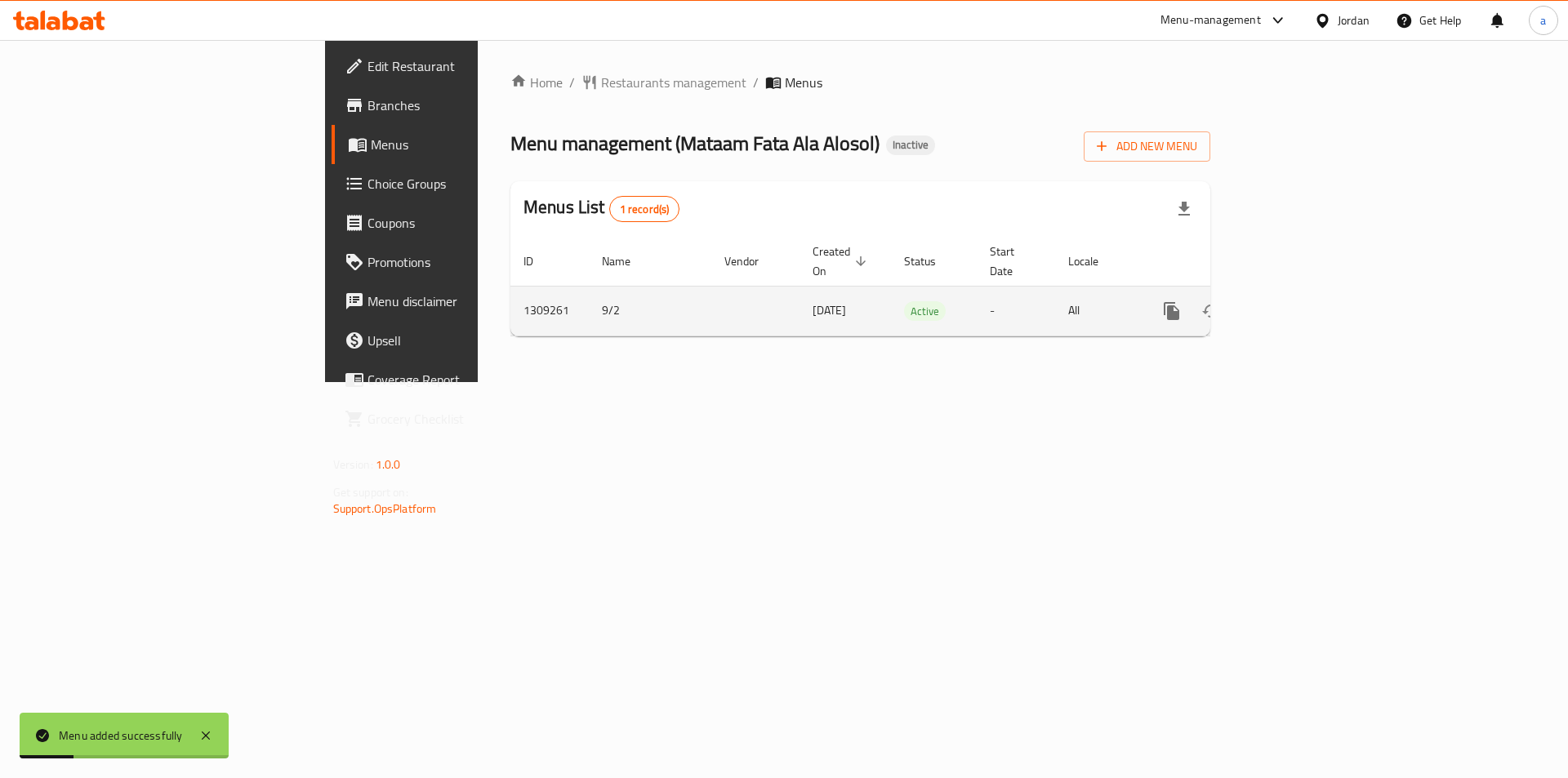
click at [1297, 304] on icon "enhanced table" at bounding box center [1289, 310] width 15 height 15
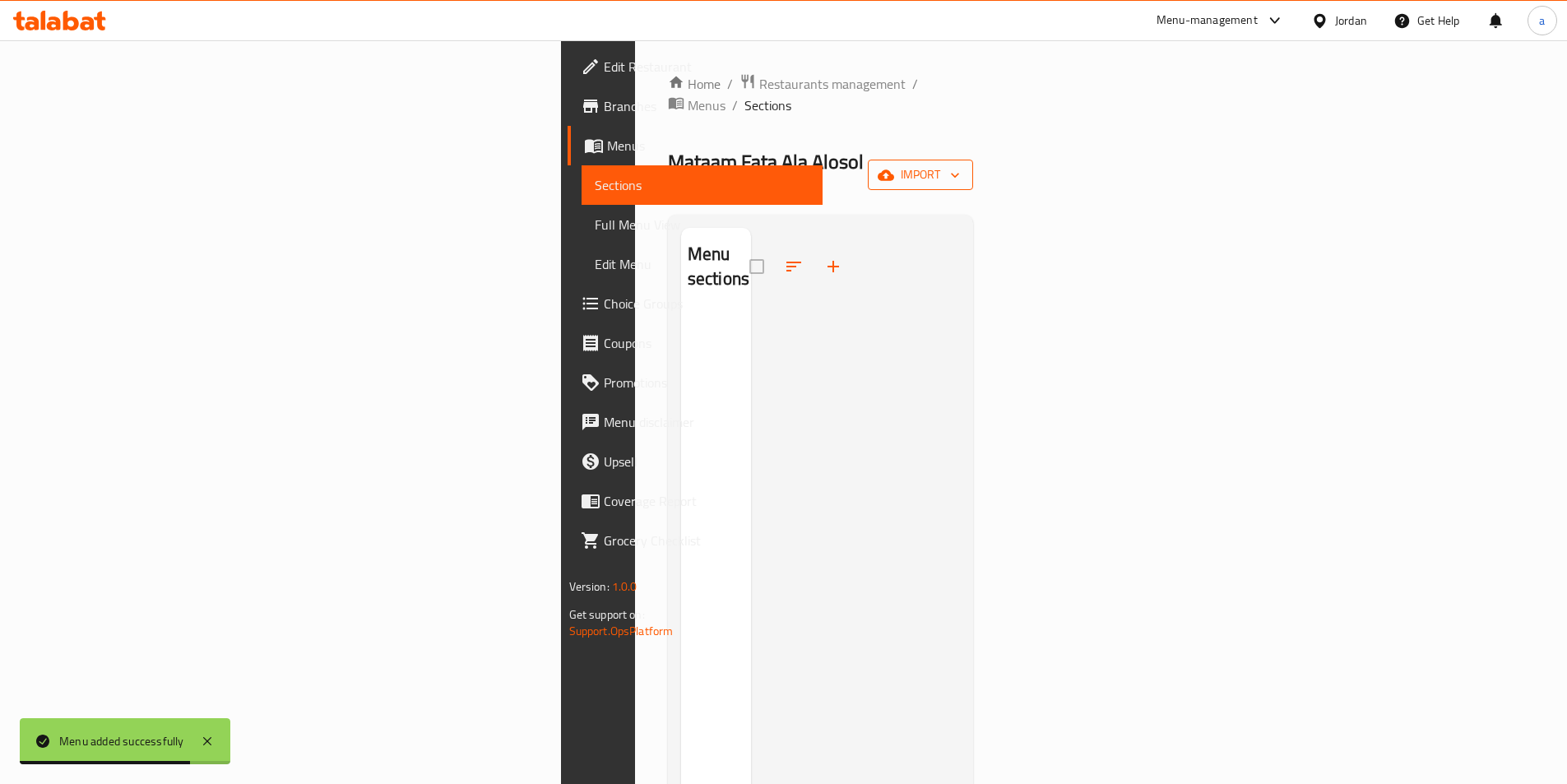
click at [895, 167] on icon "button" at bounding box center [885, 175] width 16 height 16
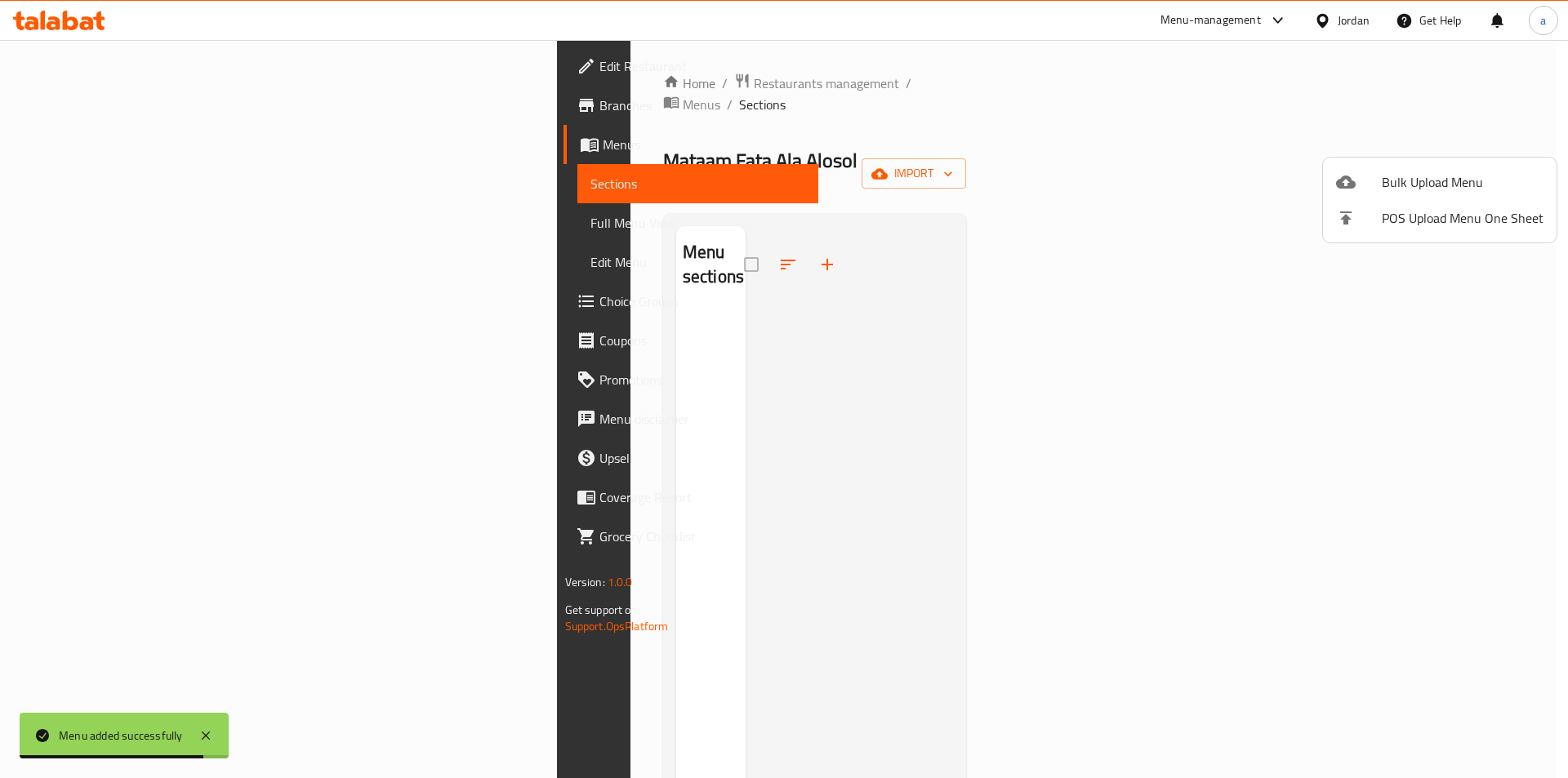
click at [1388, 185] on span "Bulk Upload Menu" at bounding box center [1462, 181] width 162 height 20
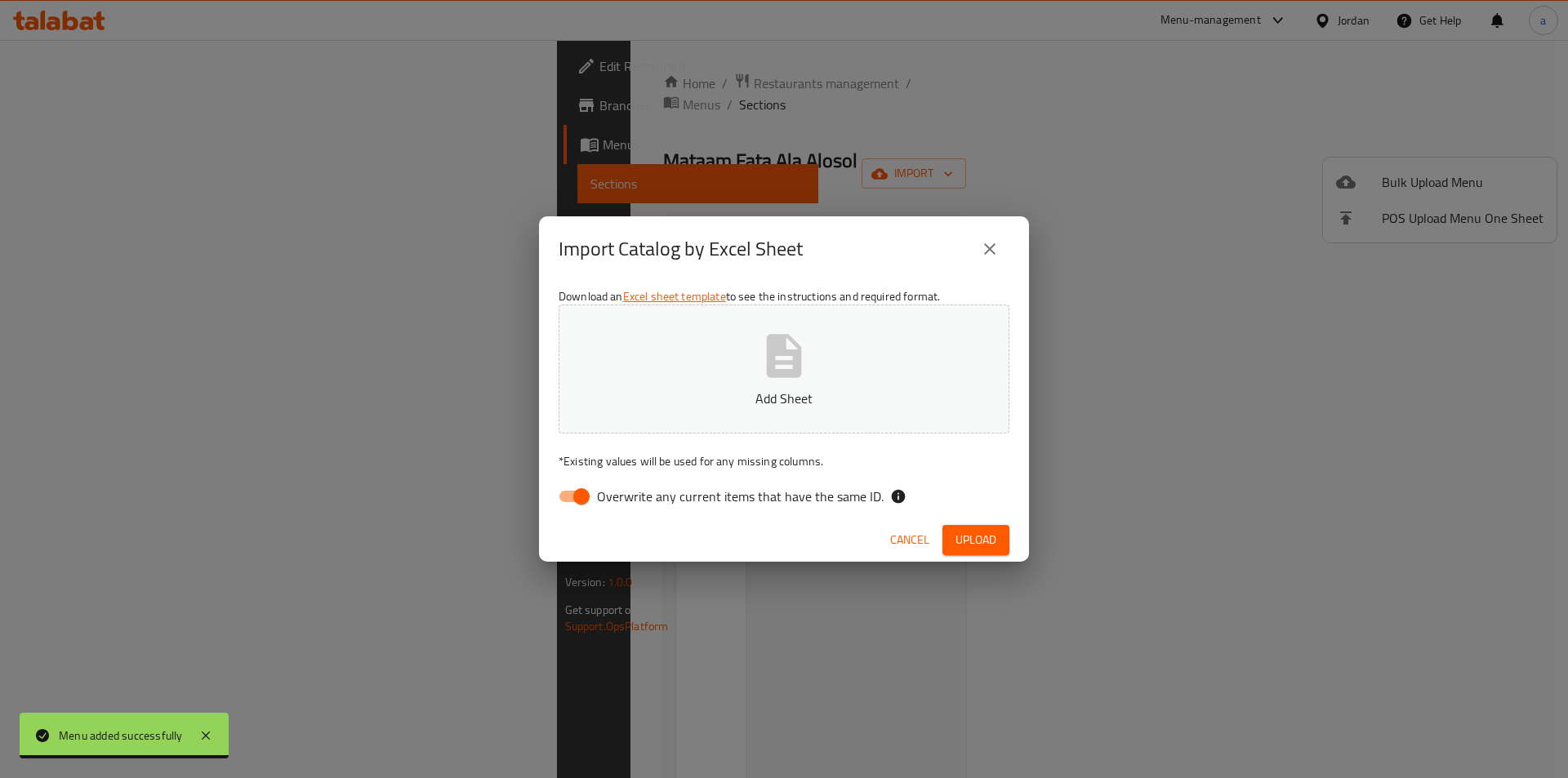
click at [574, 486] on input "Overwrite any current items that have the same ID." at bounding box center [581, 496] width 93 height 31
checkbox input "false"
click at [699, 382] on button "Add Sheet" at bounding box center [784, 368] width 451 height 129
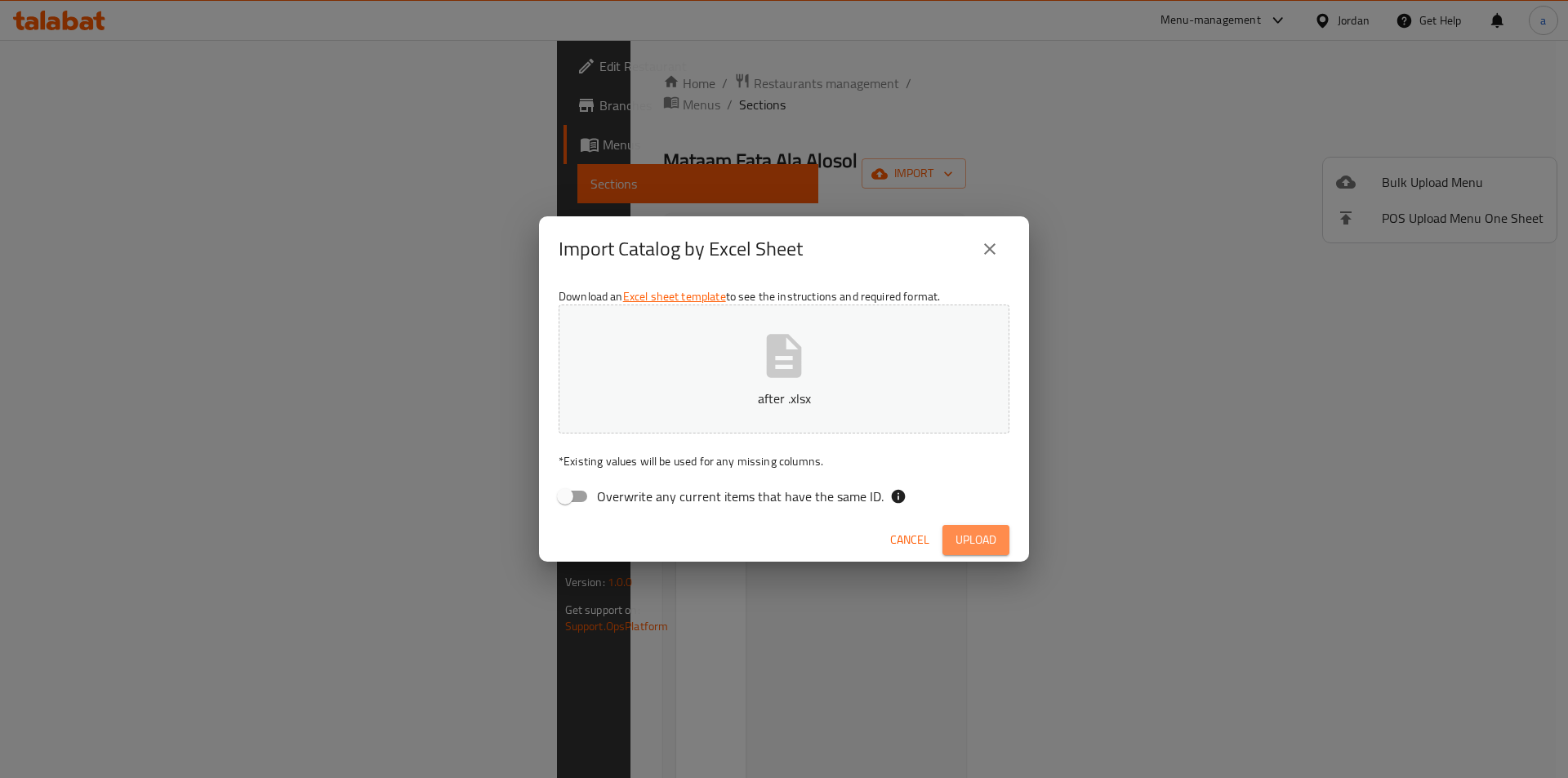
click at [981, 545] on span "Upload" at bounding box center [976, 539] width 41 height 21
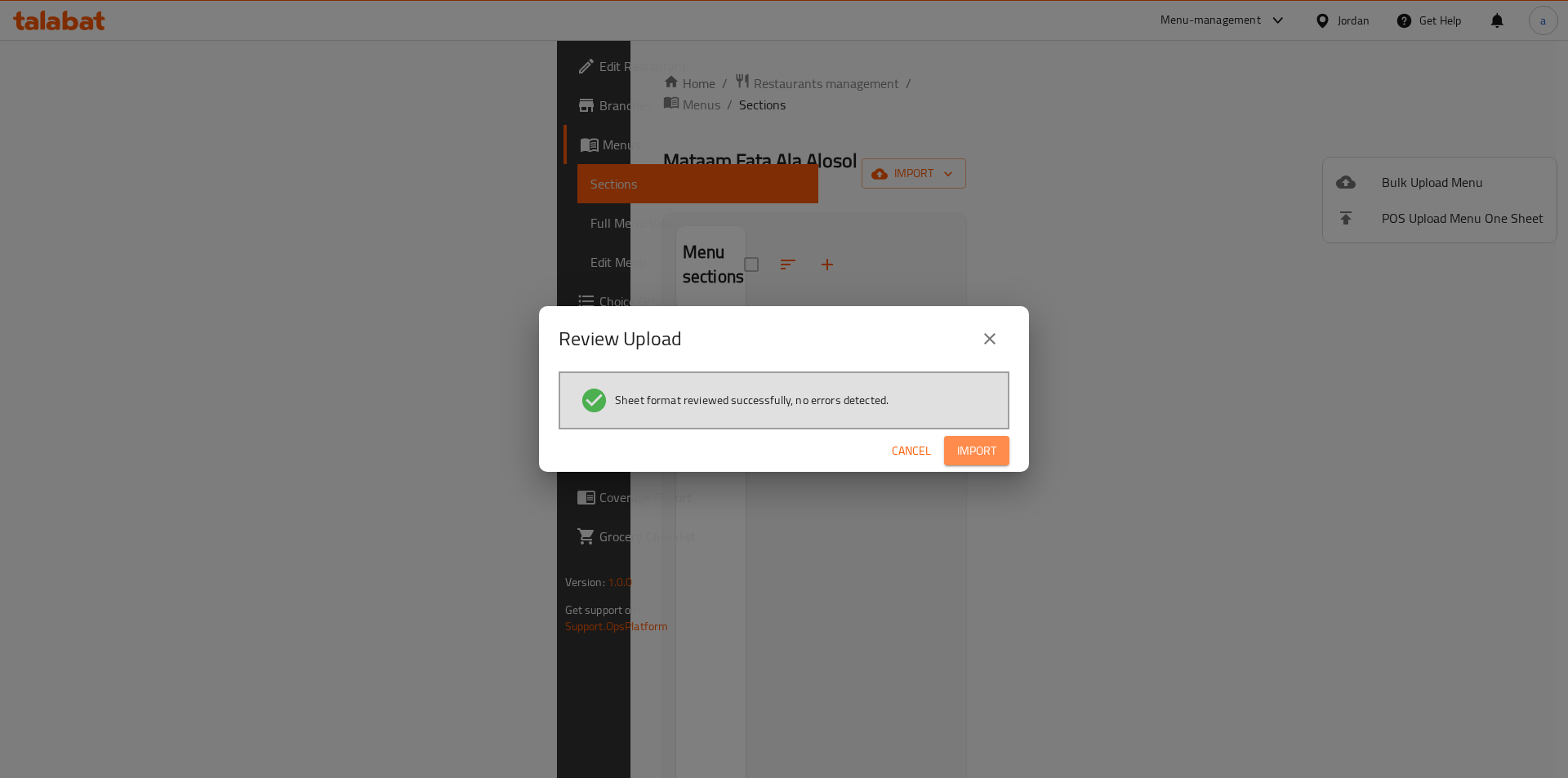
click at [963, 446] on span "Import" at bounding box center [977, 451] width 39 height 21
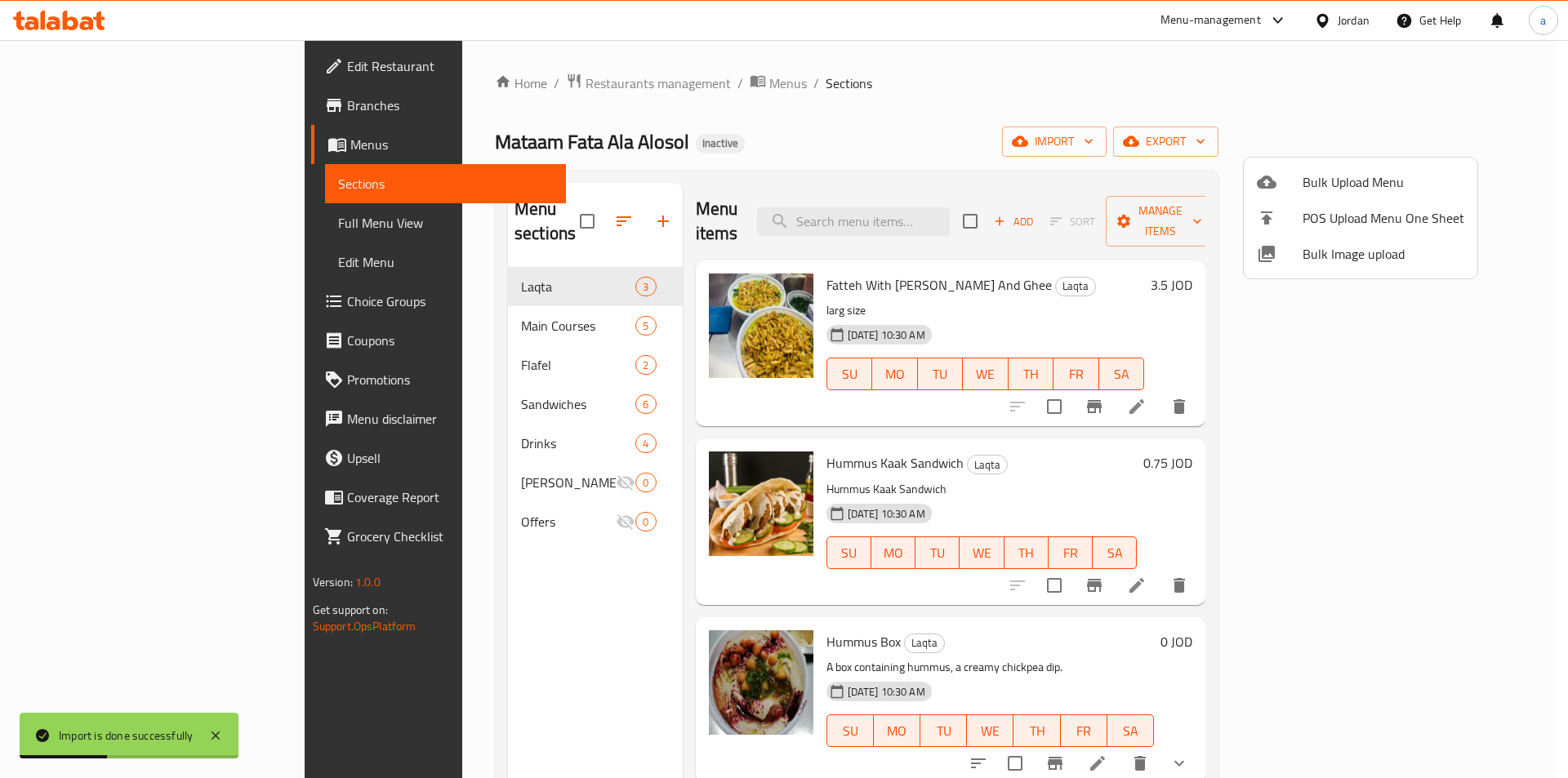
click at [1185, 127] on div at bounding box center [784, 389] width 1568 height 778
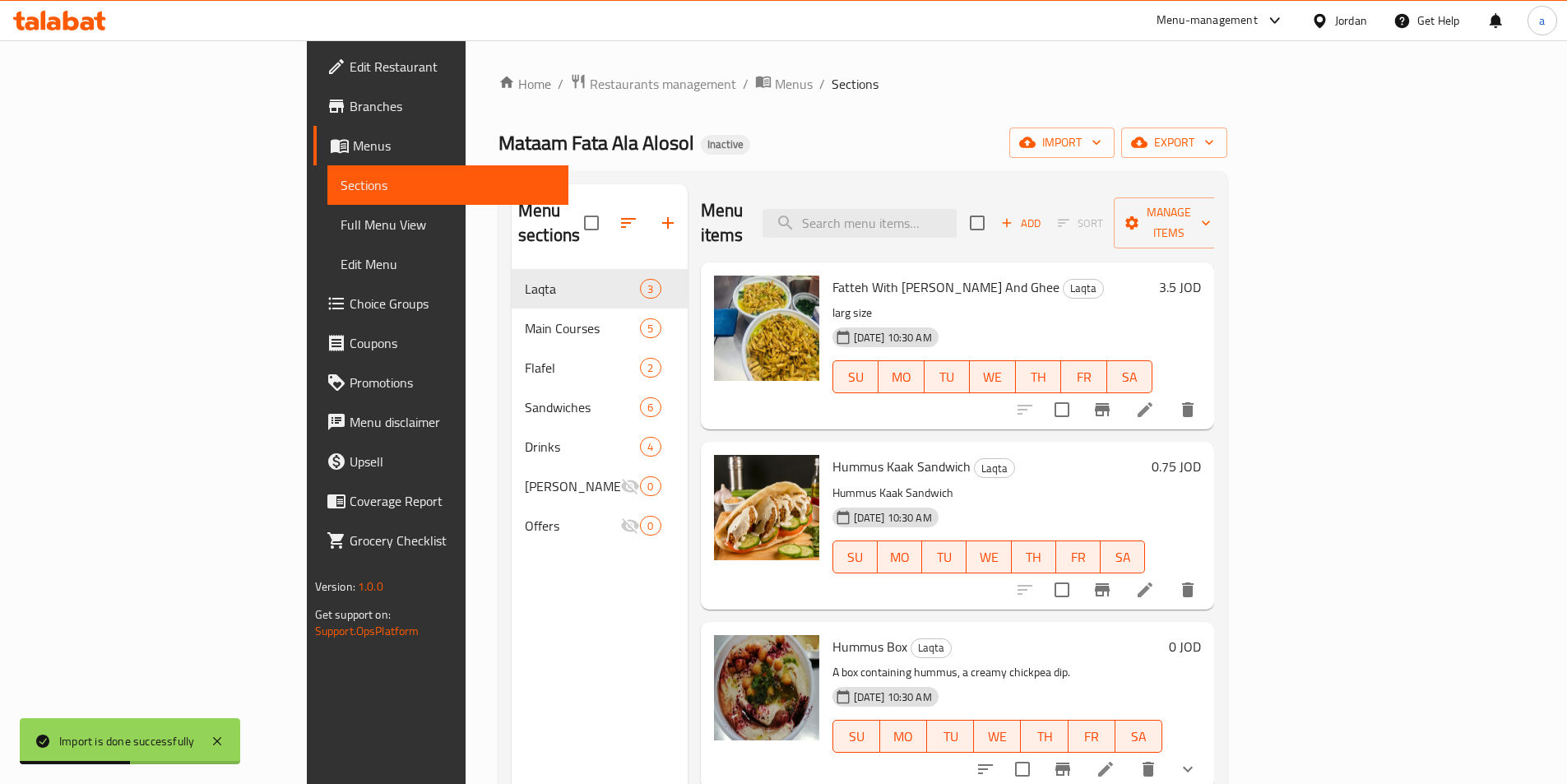
click at [328, 206] on link "Full Menu View" at bounding box center [448, 225] width 241 height 40
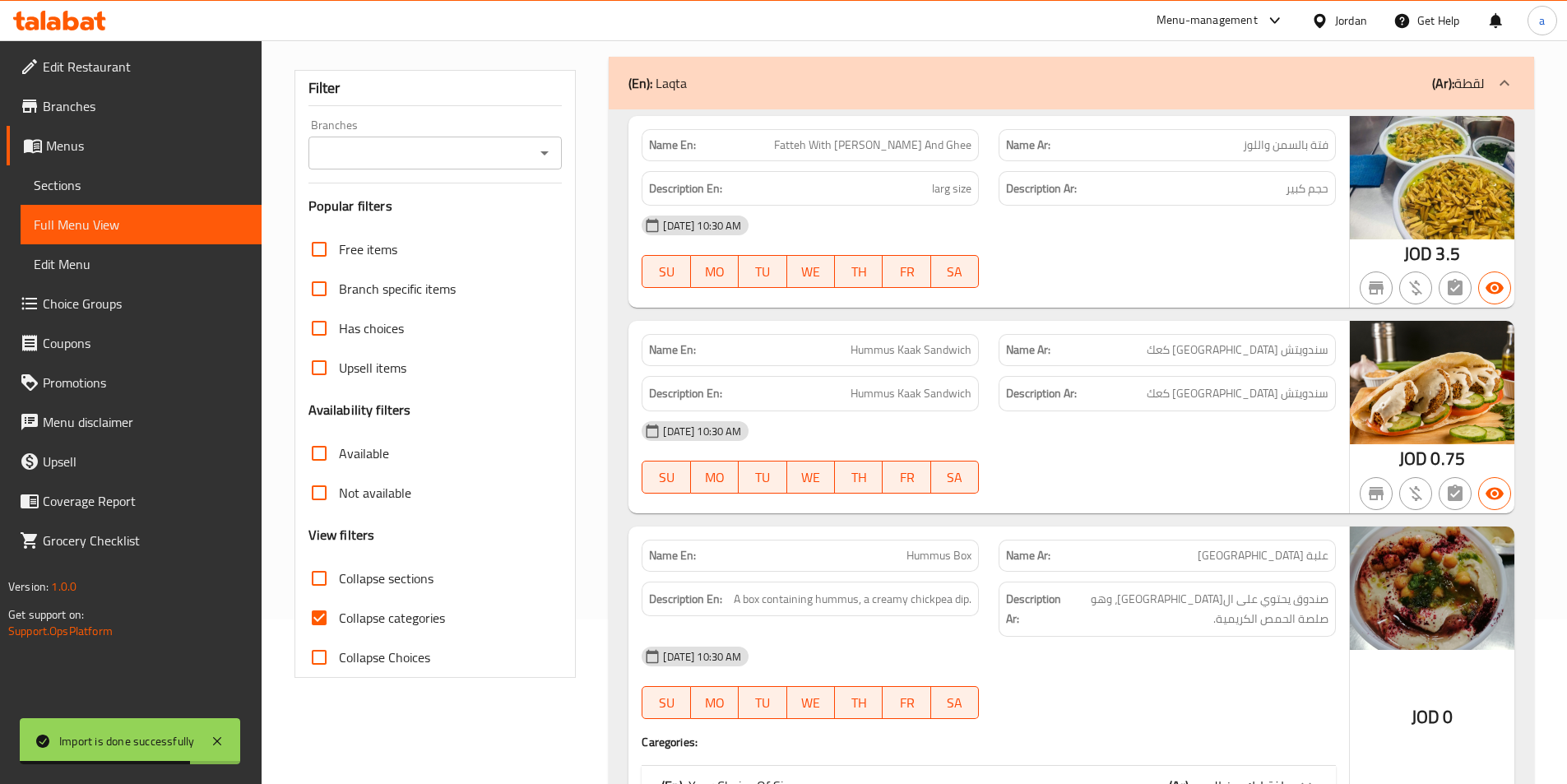
click at [316, 593] on input "Collapse sections" at bounding box center [319, 578] width 40 height 40
checkbox input "true"
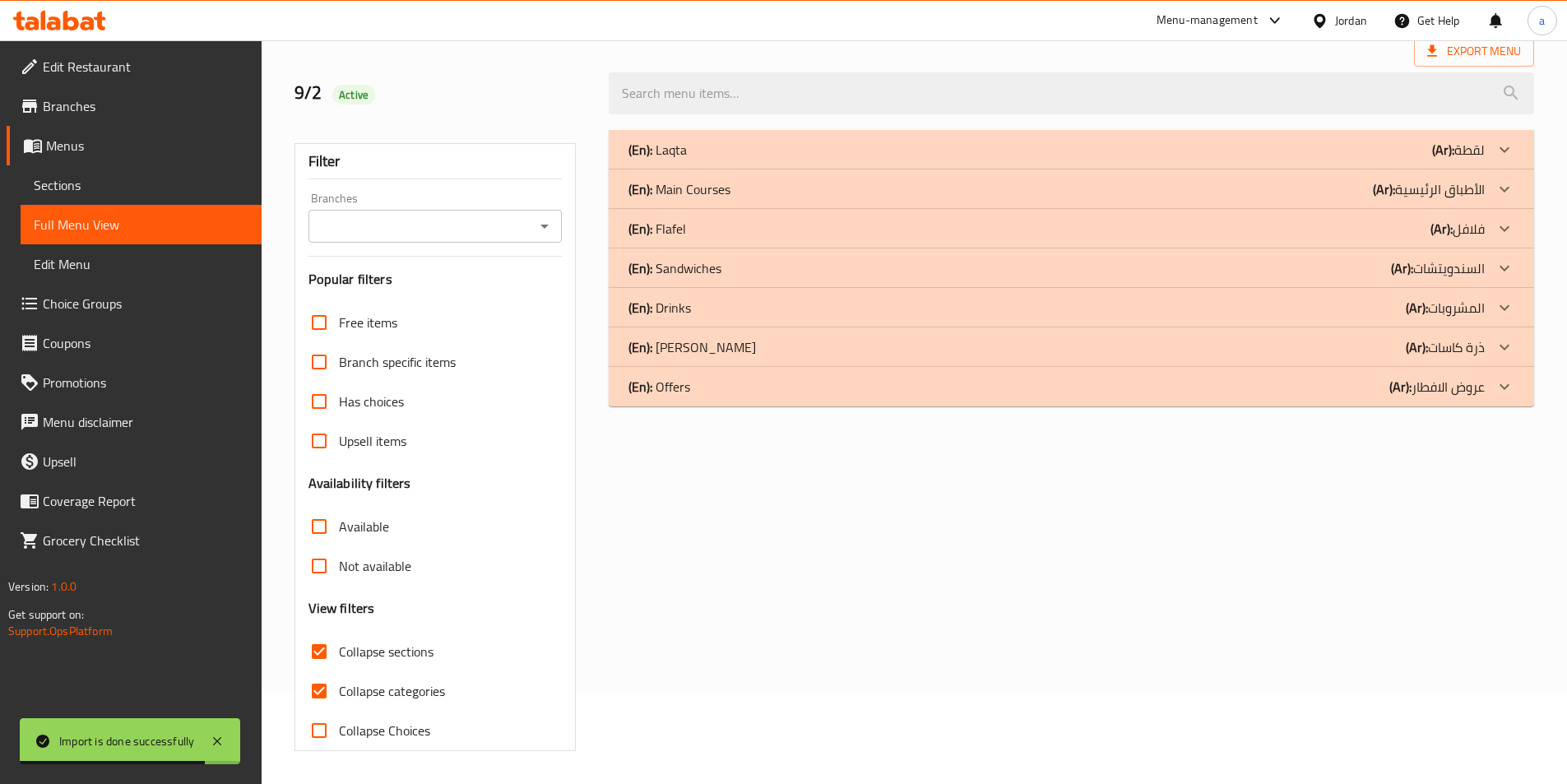
scroll to position [91, 0]
click at [314, 626] on div "Free items Branch specific items Has choices Upsell items Availability filters …" at bounding box center [435, 526] width 254 height 447
click at [326, 673] on input "Collapse categories" at bounding box center [319, 691] width 40 height 40
checkbox input "false"
click at [315, 637] on input "Collapse sections" at bounding box center [319, 651] width 40 height 40
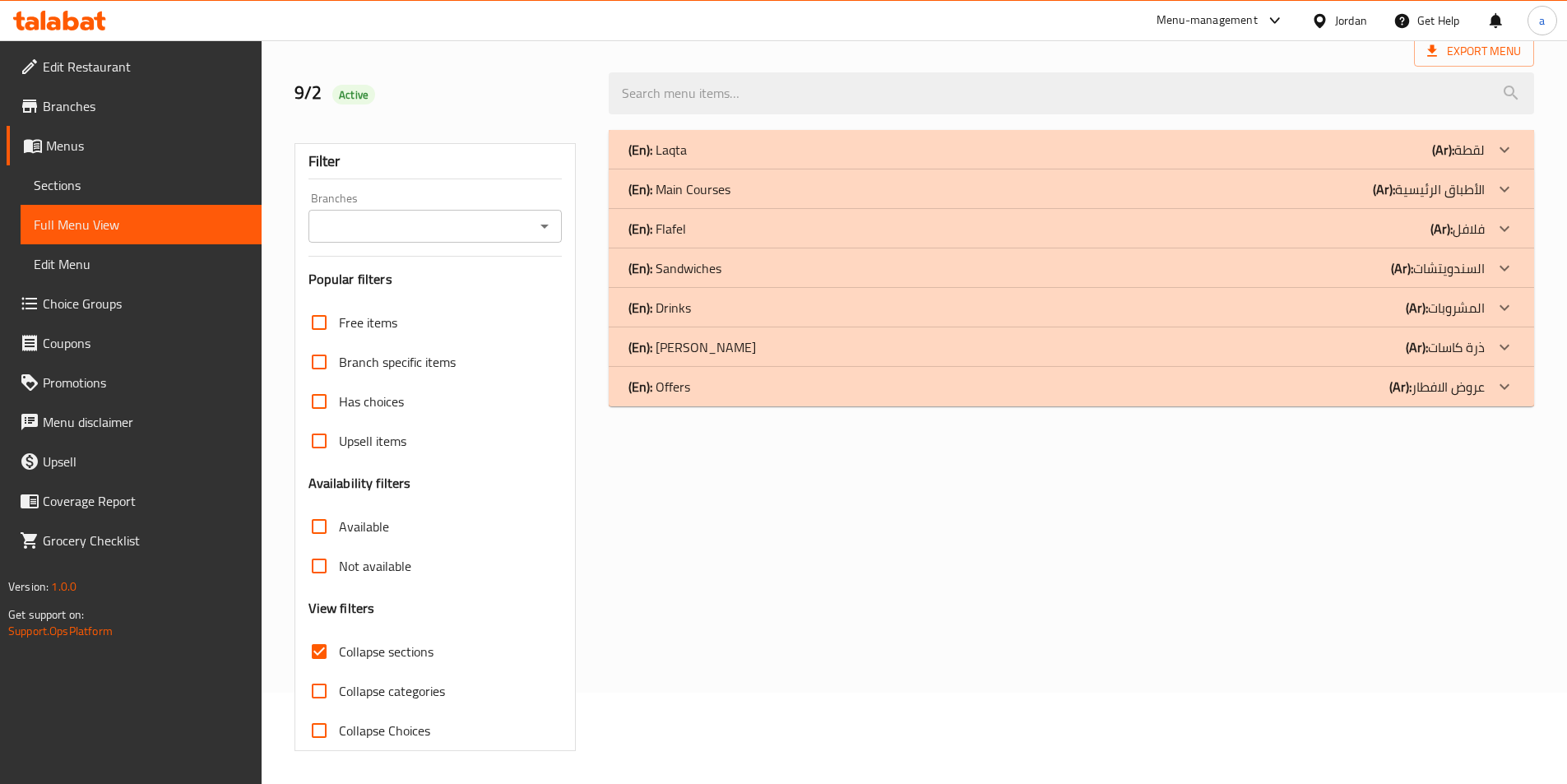
checkbox input "false"
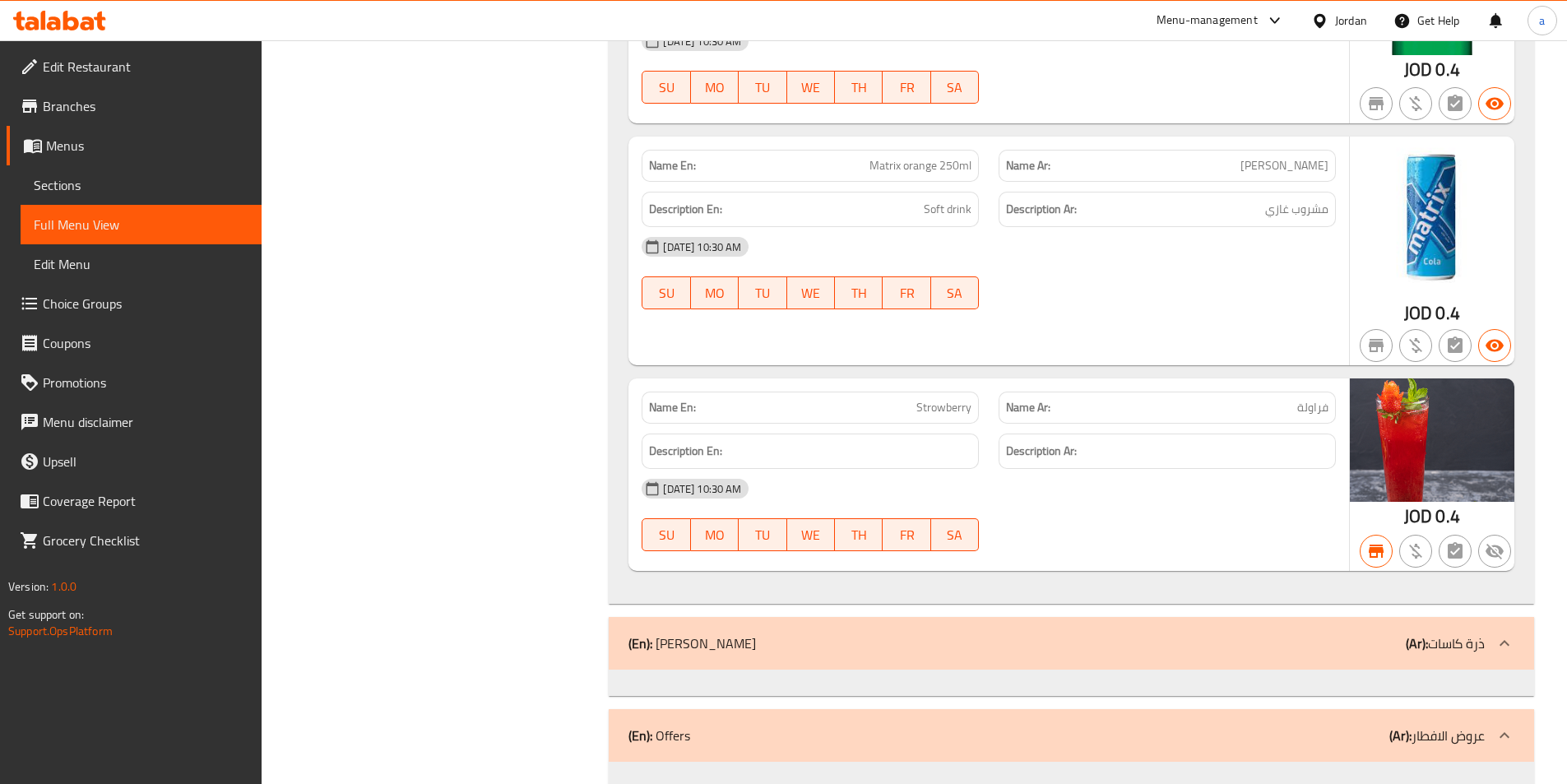
scroll to position [5108, 0]
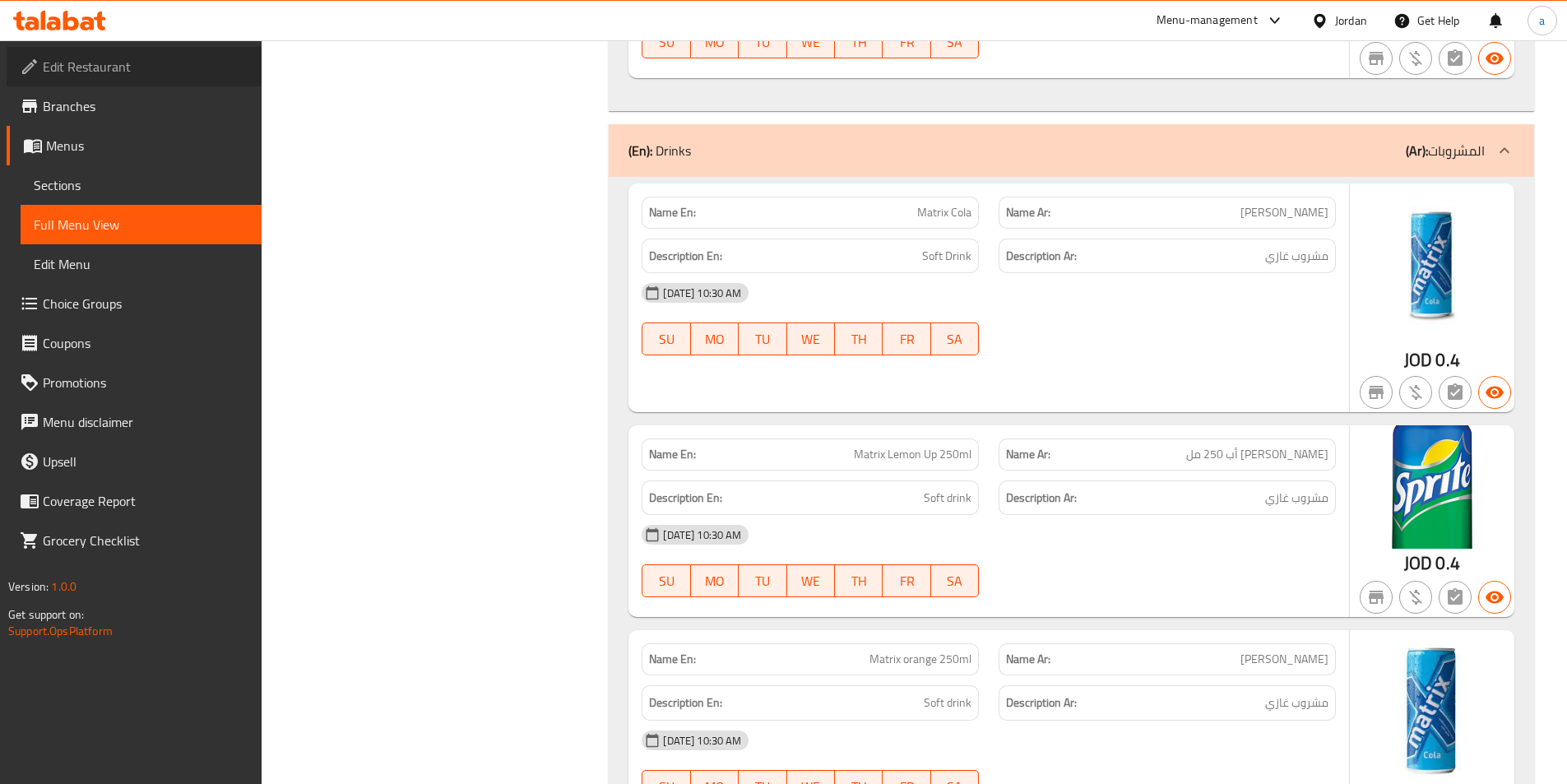
click at [139, 78] on link "Edit Restaurant" at bounding box center [134, 66] width 255 height 40
